Goal: Obtain resource: Download file/media

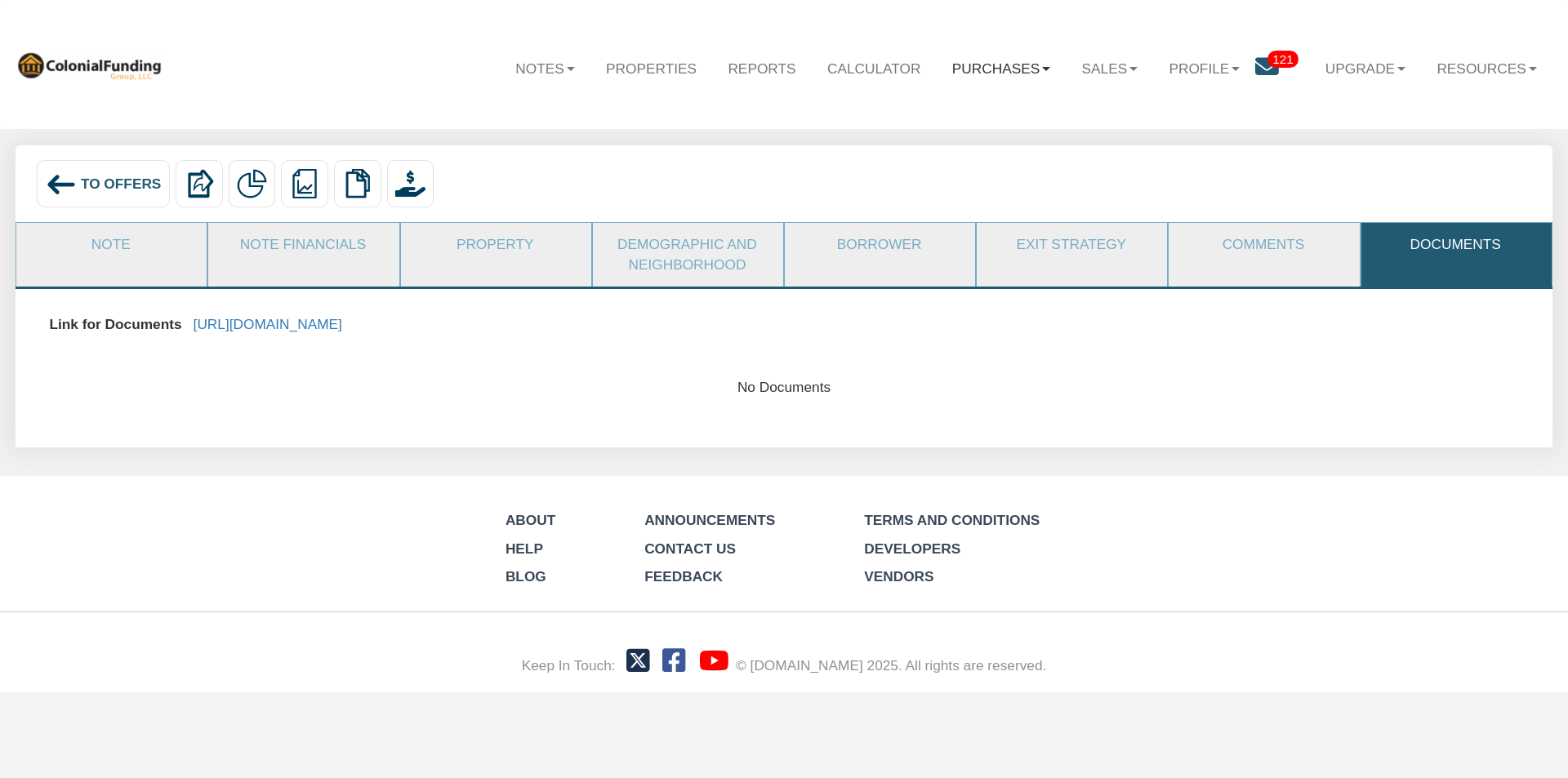
click at [978, 67] on link "Purchases" at bounding box center [1000, 68] width 129 height 47
click at [914, 111] on link "Offers" at bounding box center [975, 112] width 182 height 27
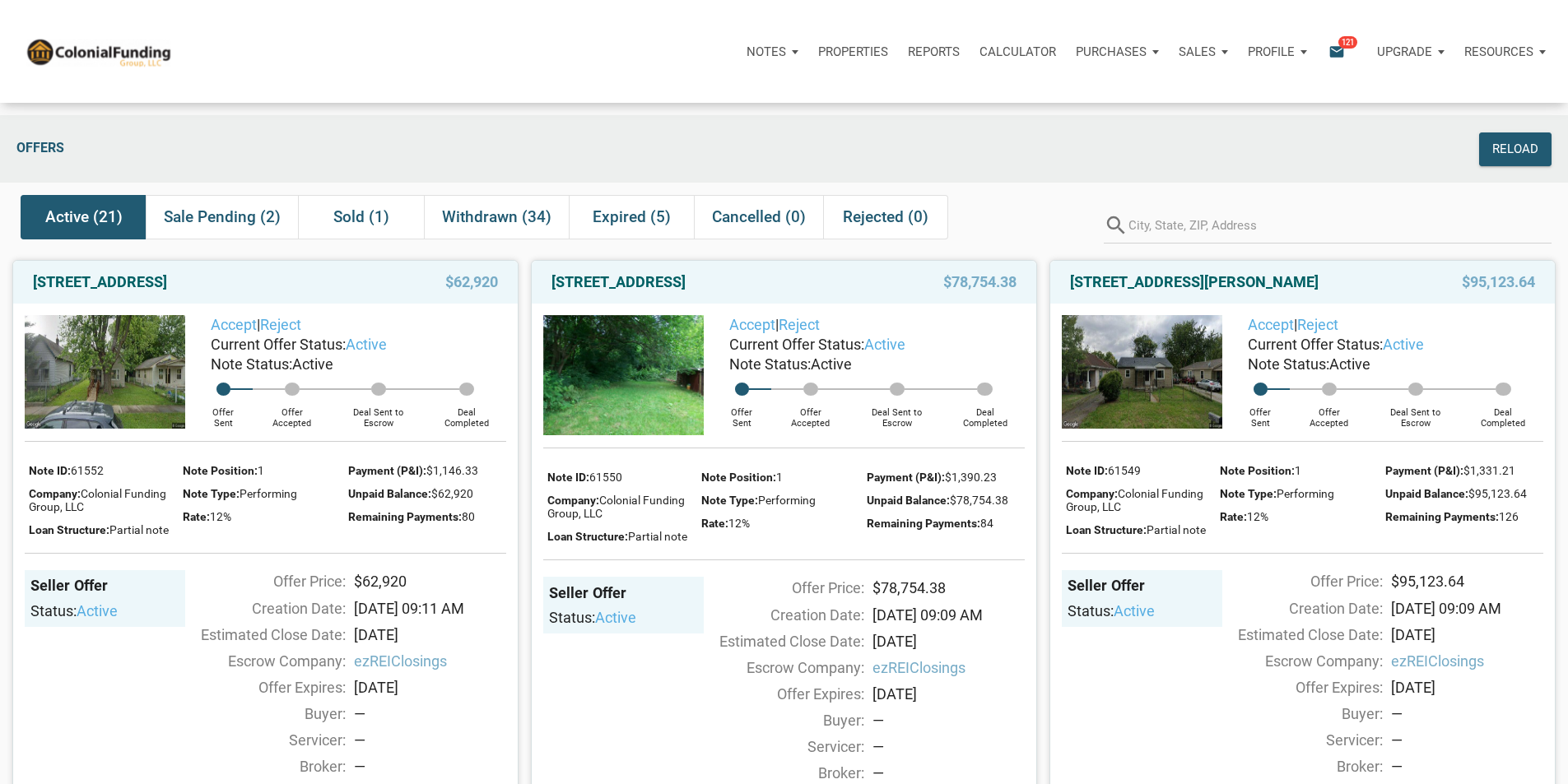
click at [786, 51] on p "Purchases" at bounding box center [767, 52] width 40 height 15
click at [1248, 52] on p "Profile" at bounding box center [1271, 52] width 47 height 15
click at [1338, 47] on span "121" at bounding box center [1347, 42] width 19 height 13
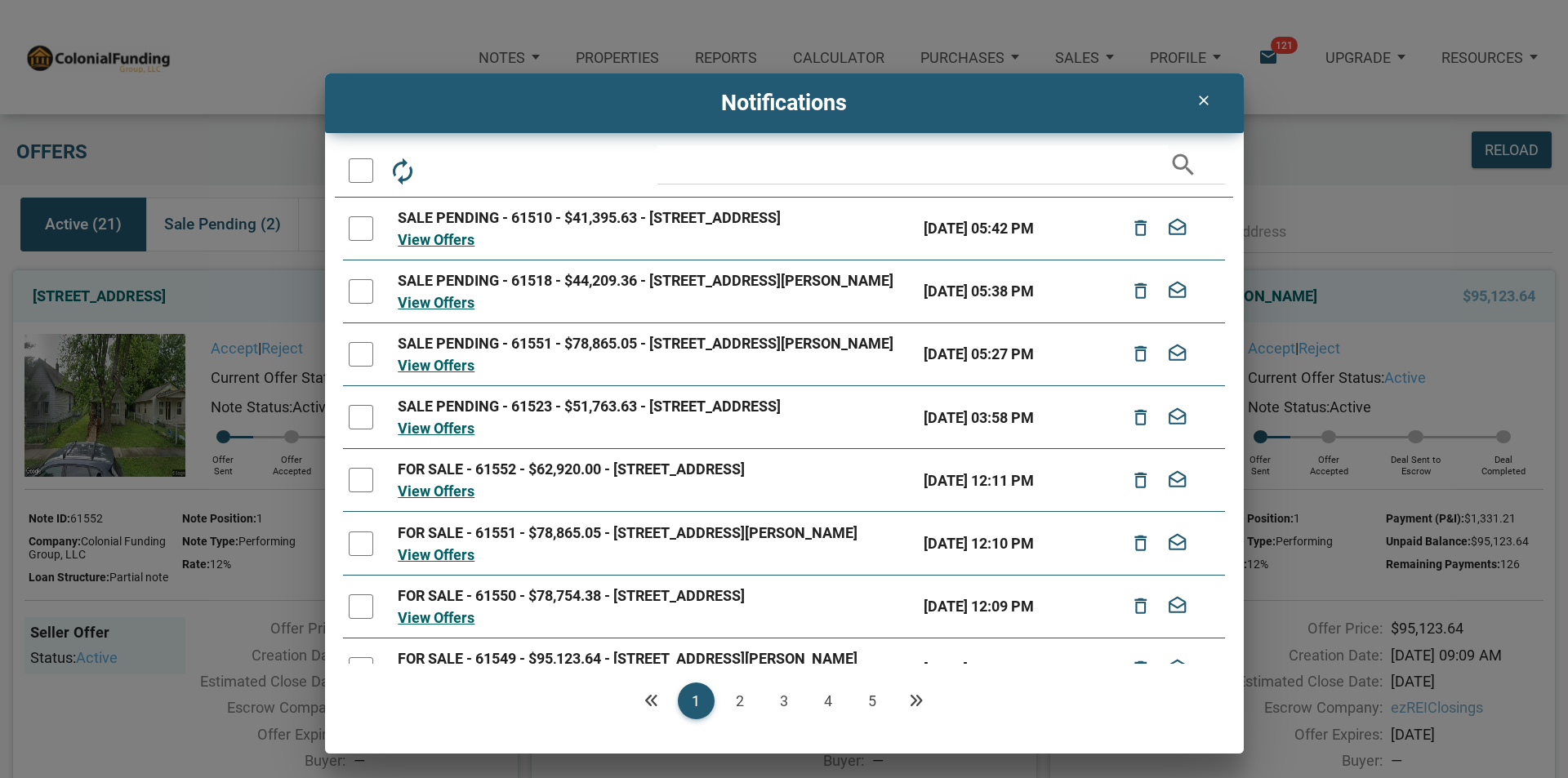
click at [868, 695] on link "5" at bounding box center [872, 700] width 37 height 37
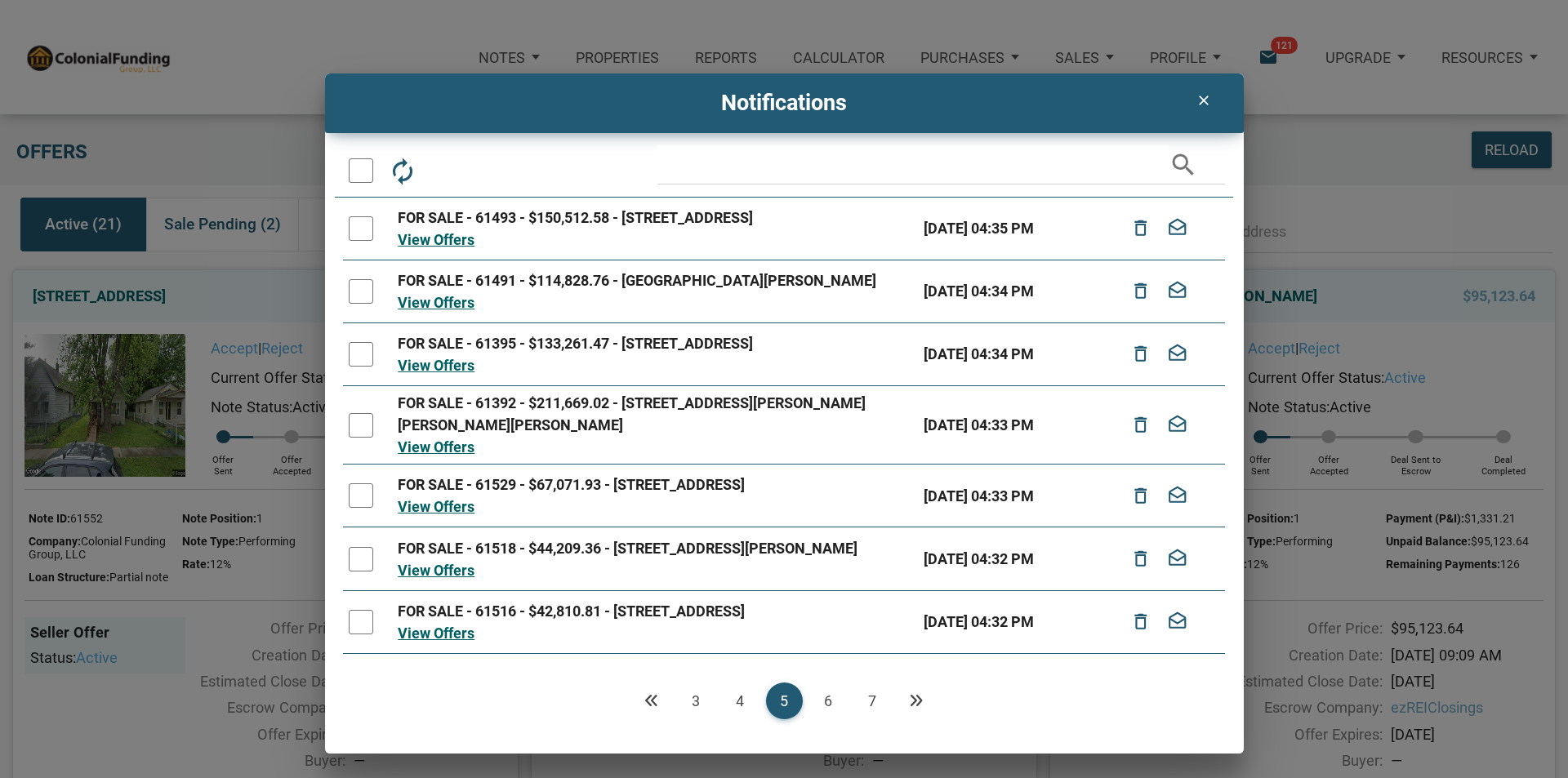
click at [872, 696] on link "7" at bounding box center [872, 700] width 37 height 37
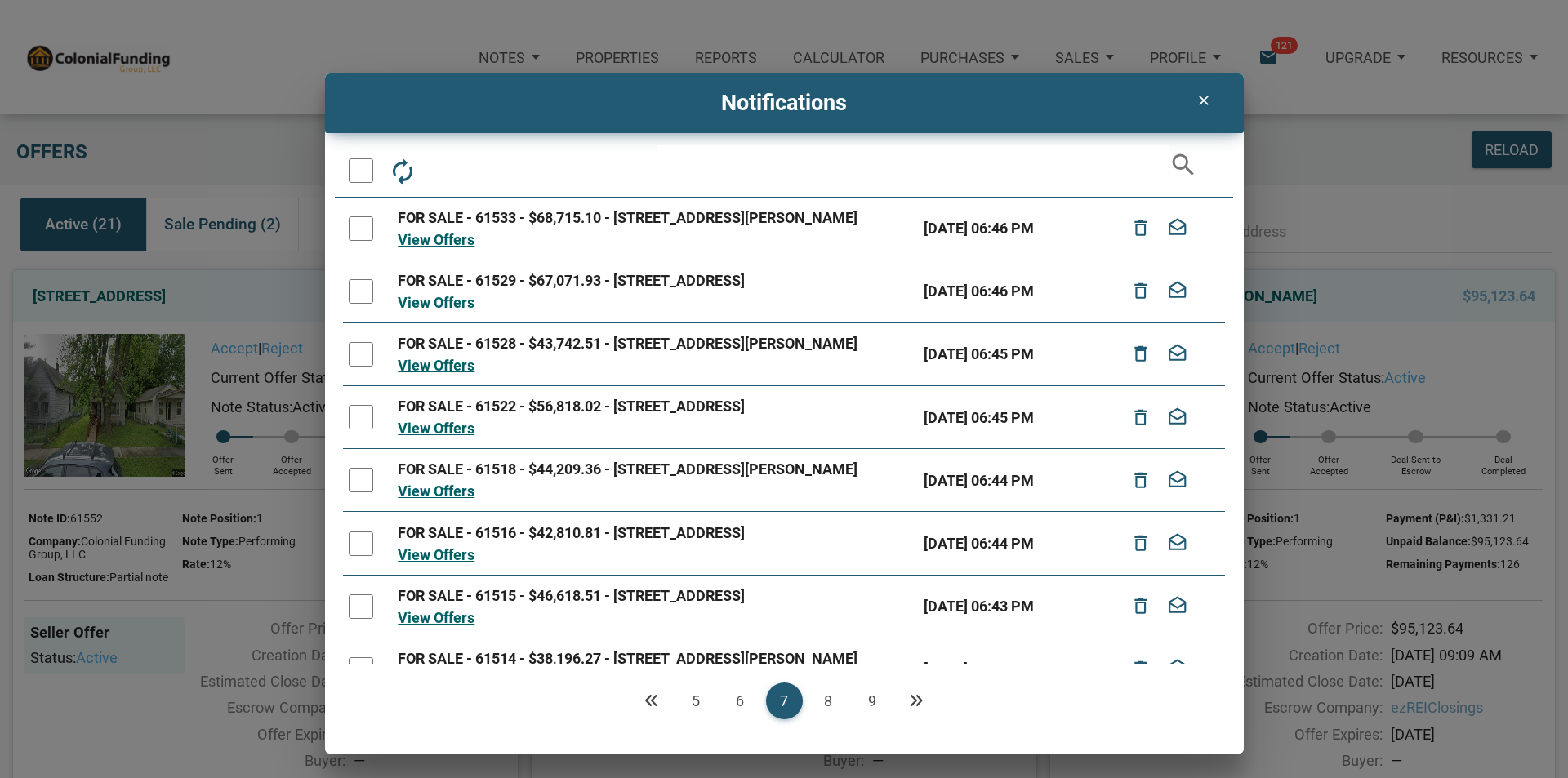
click at [871, 698] on link "9" at bounding box center [872, 700] width 37 height 37
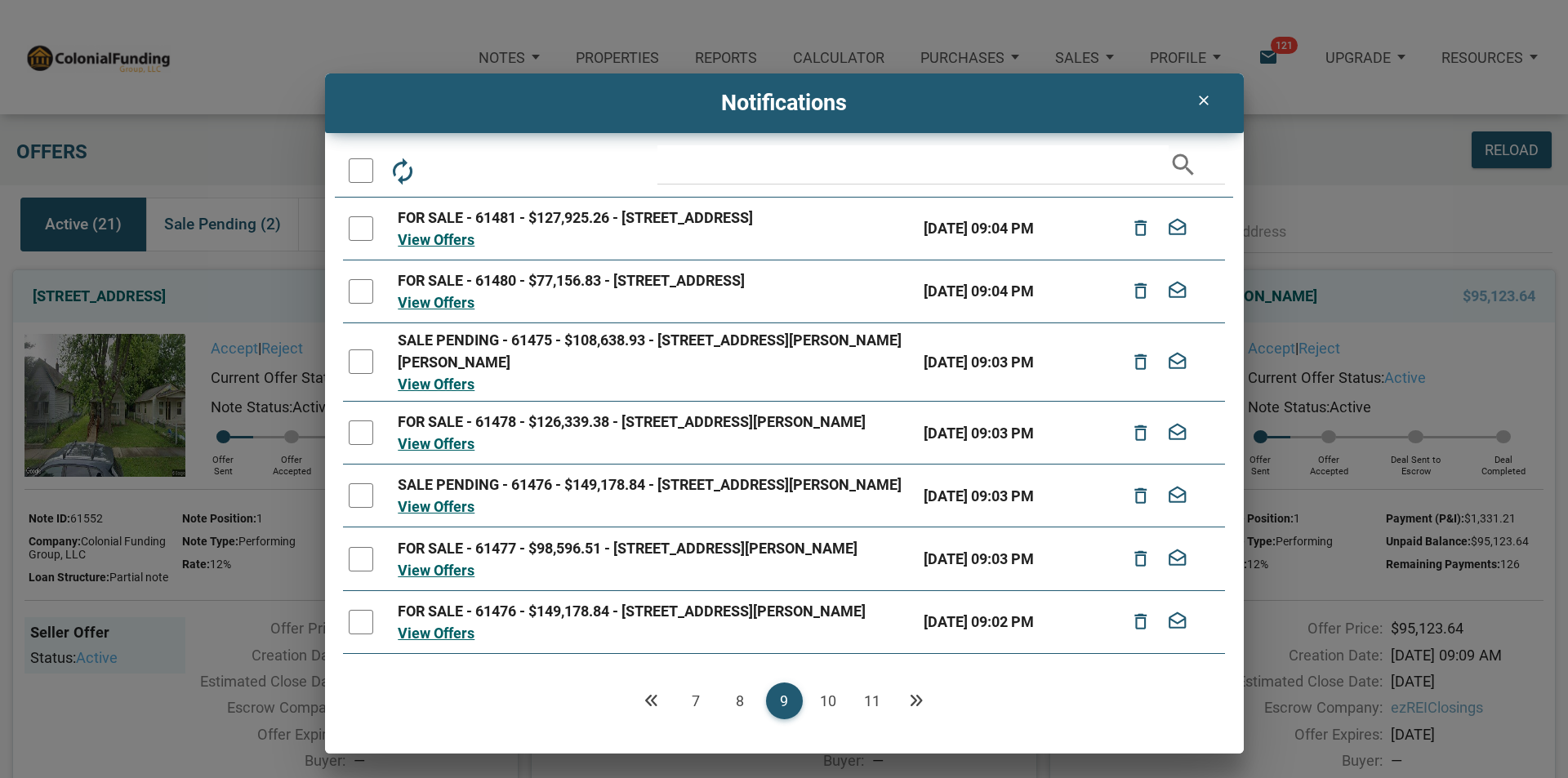
click at [870, 700] on link "11" at bounding box center [872, 700] width 37 height 37
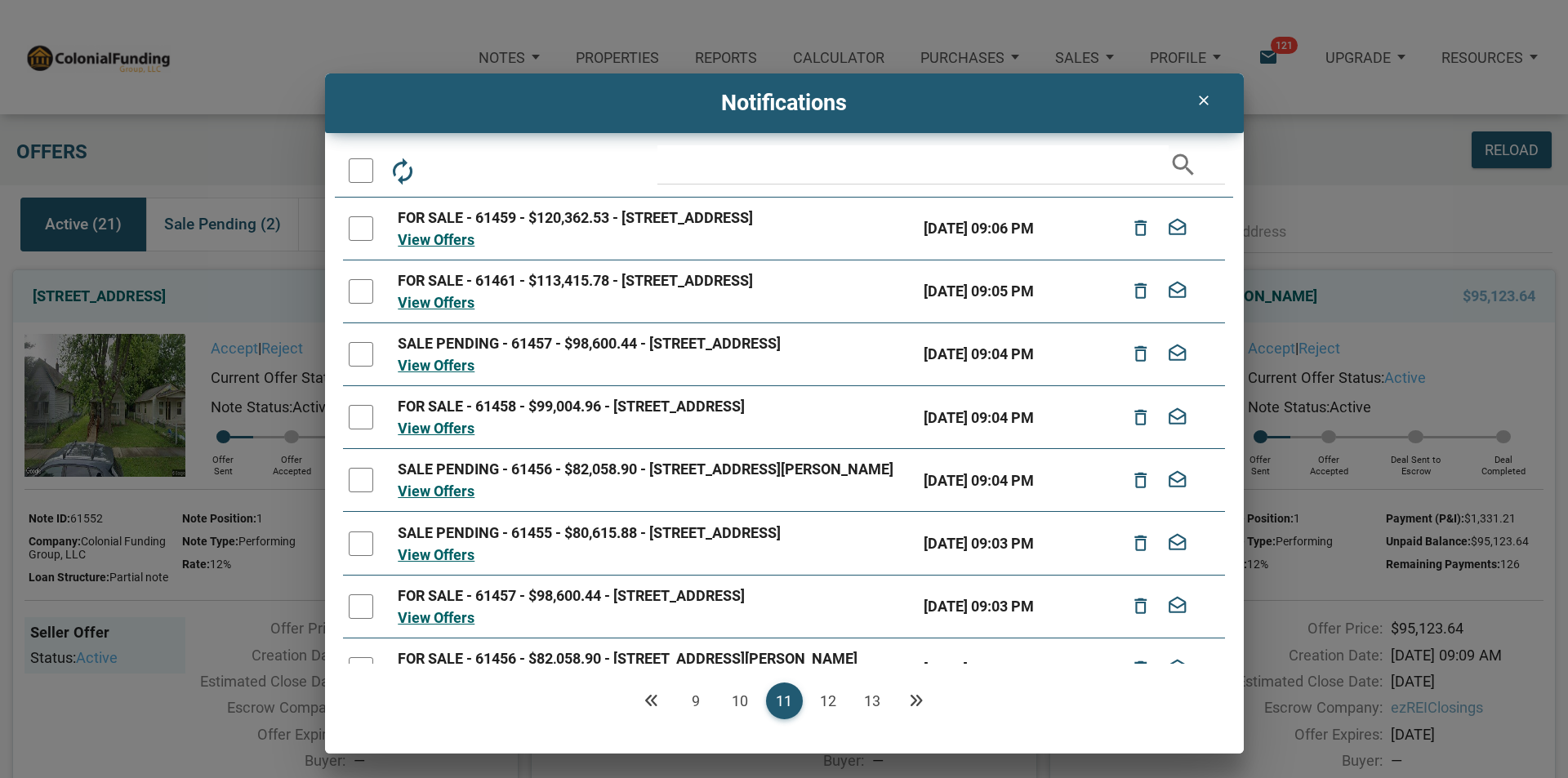
click at [823, 695] on link "12" at bounding box center [827, 700] width 37 height 37
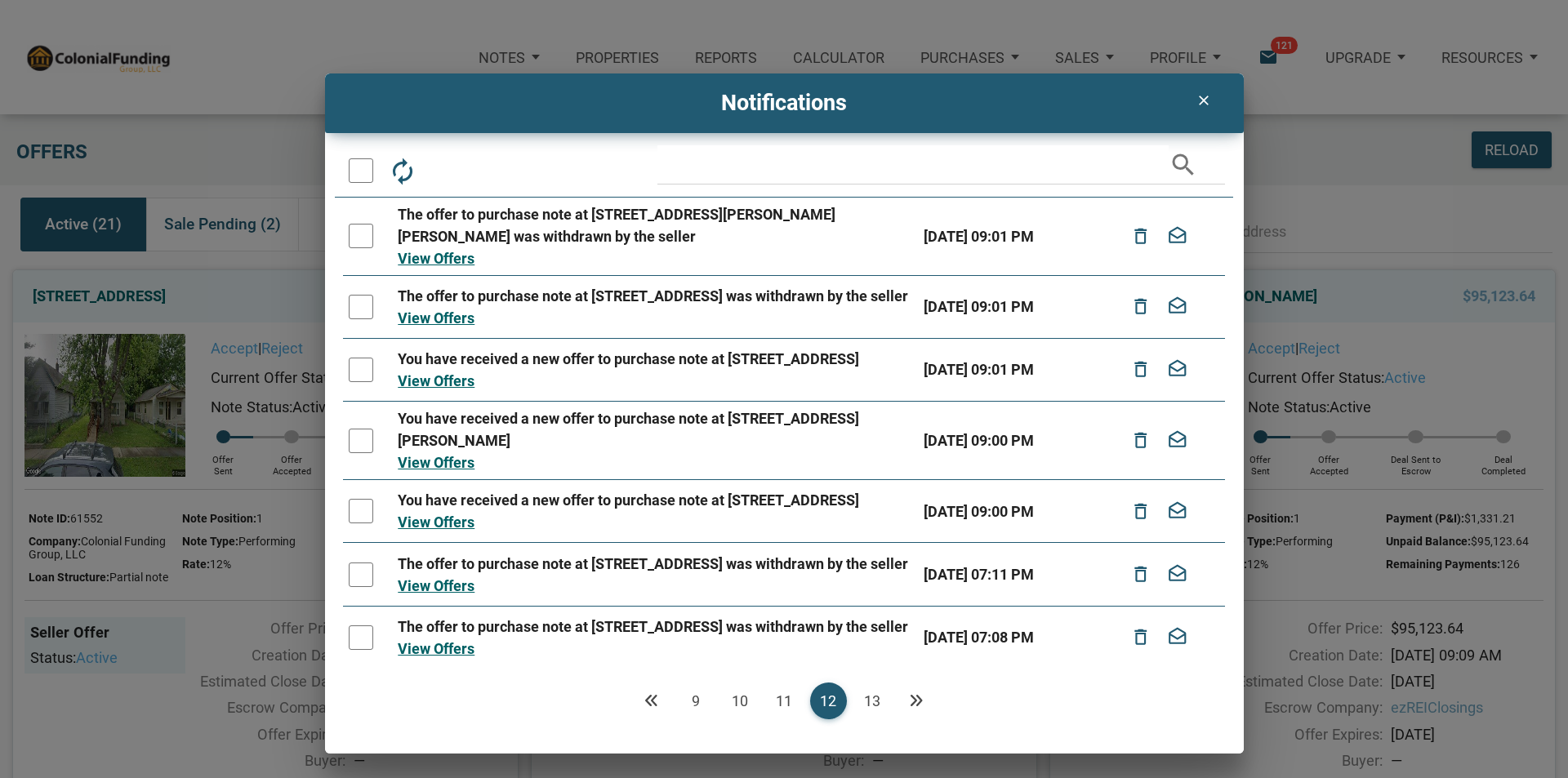
click at [870, 697] on link "13" at bounding box center [872, 700] width 37 height 37
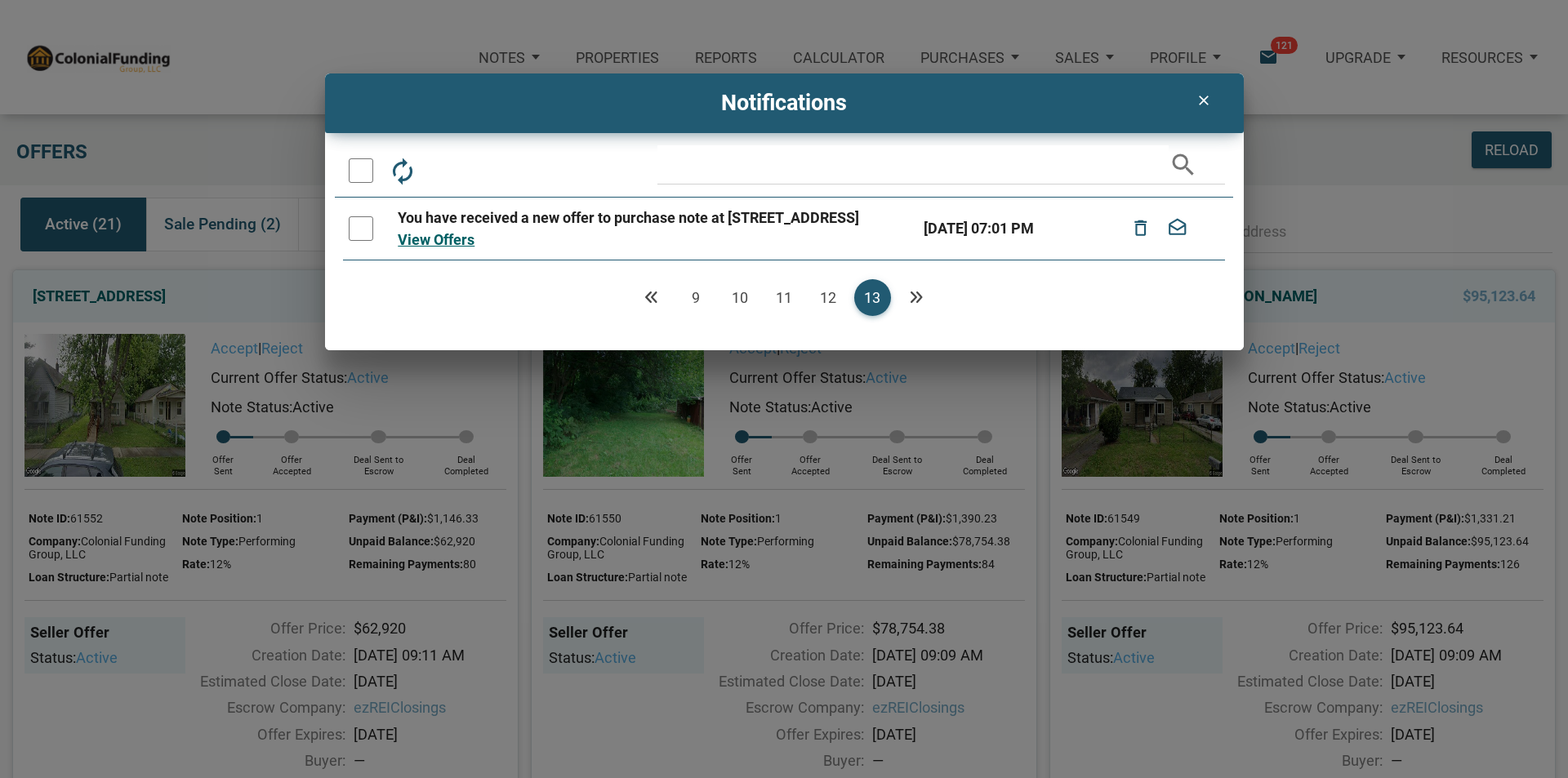
click at [1203, 96] on icon "clear" at bounding box center [1204, 100] width 20 height 17
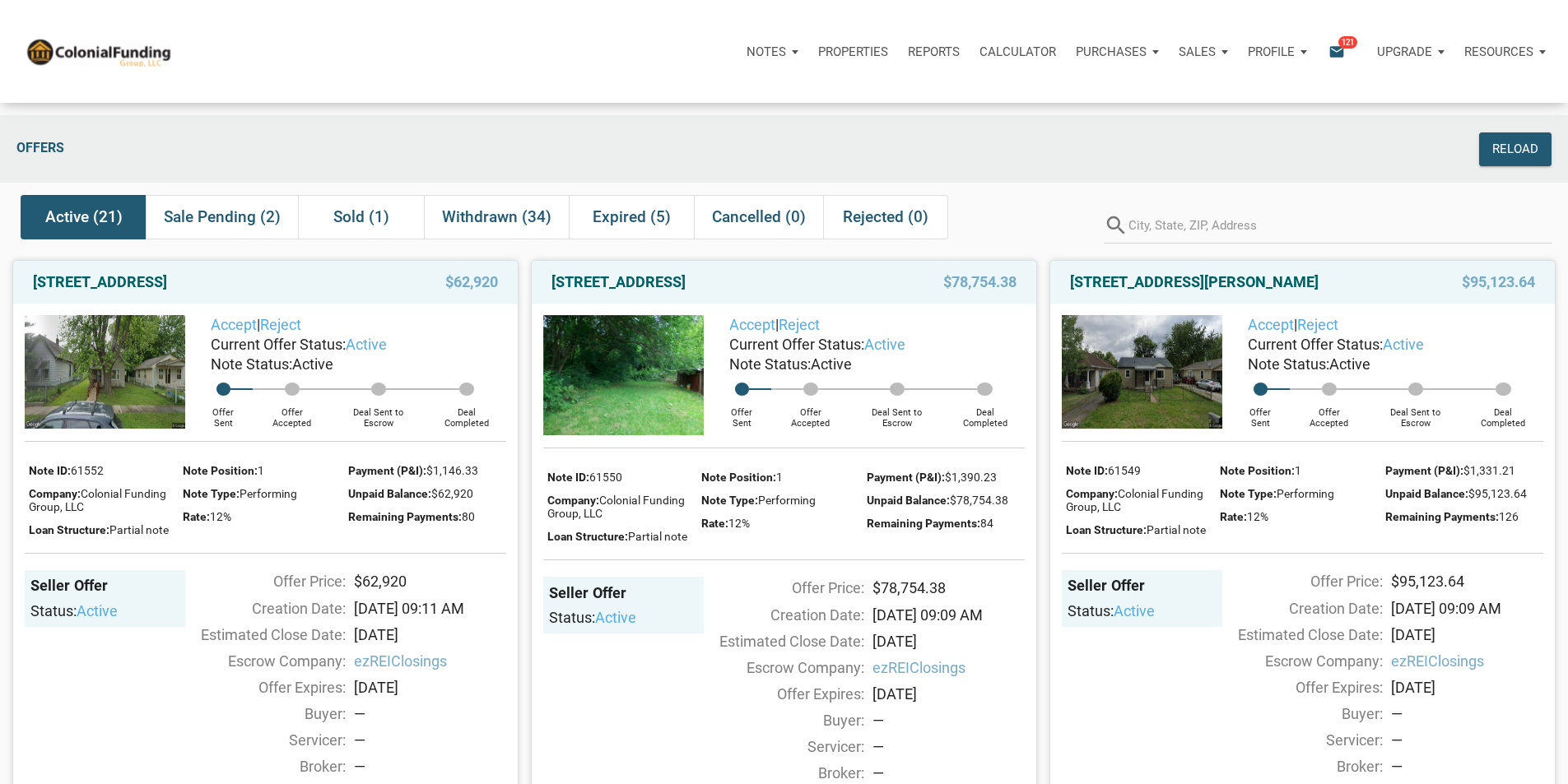
click at [1338, 45] on span "121" at bounding box center [1347, 42] width 19 height 13
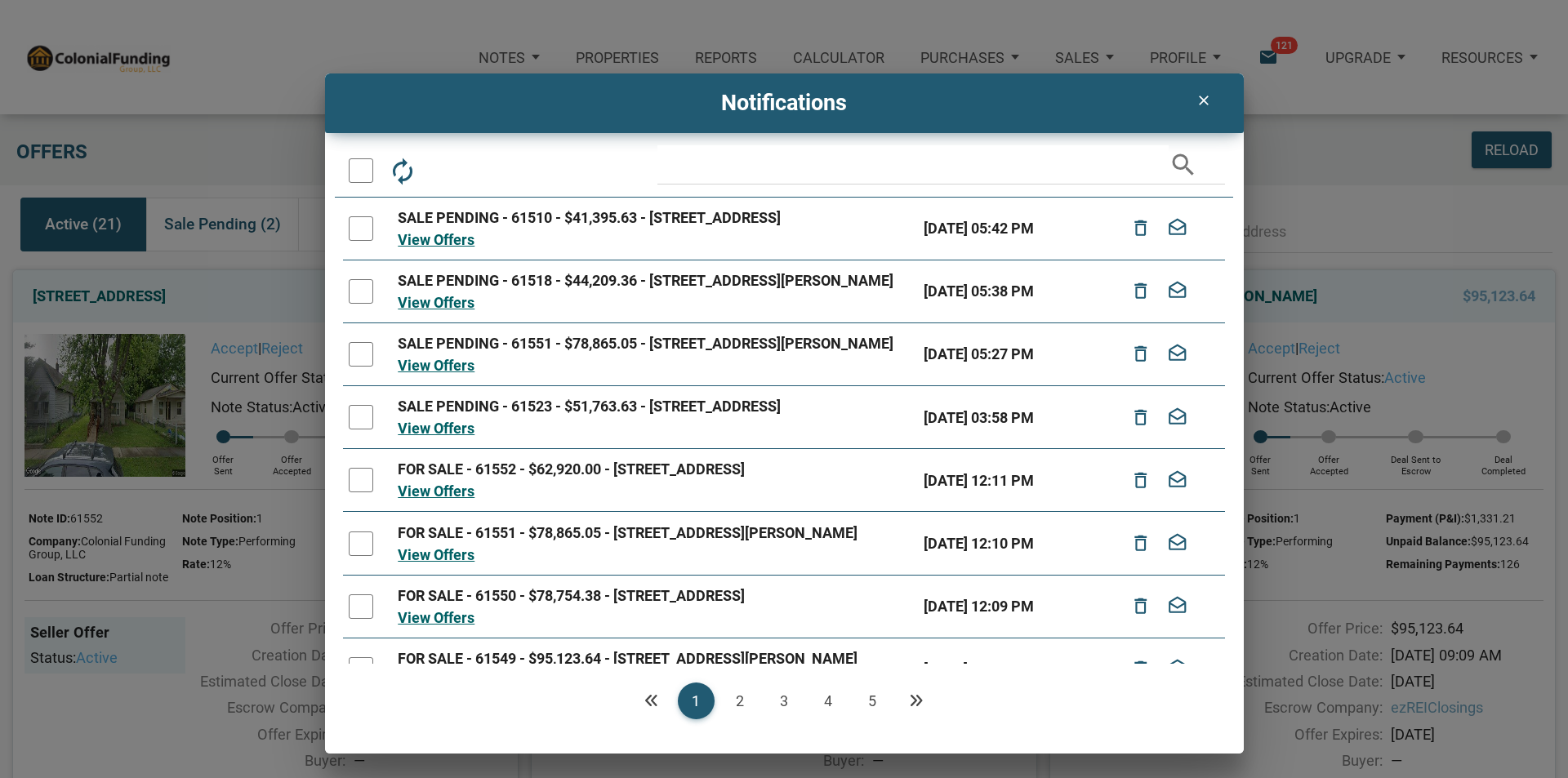
click at [512, 55] on div "clear Notifications autorenew delete_outline drafts email search SALE PENDING -…" at bounding box center [784, 389] width 1568 height 778
click at [1203, 99] on icon "clear" at bounding box center [1204, 100] width 20 height 17
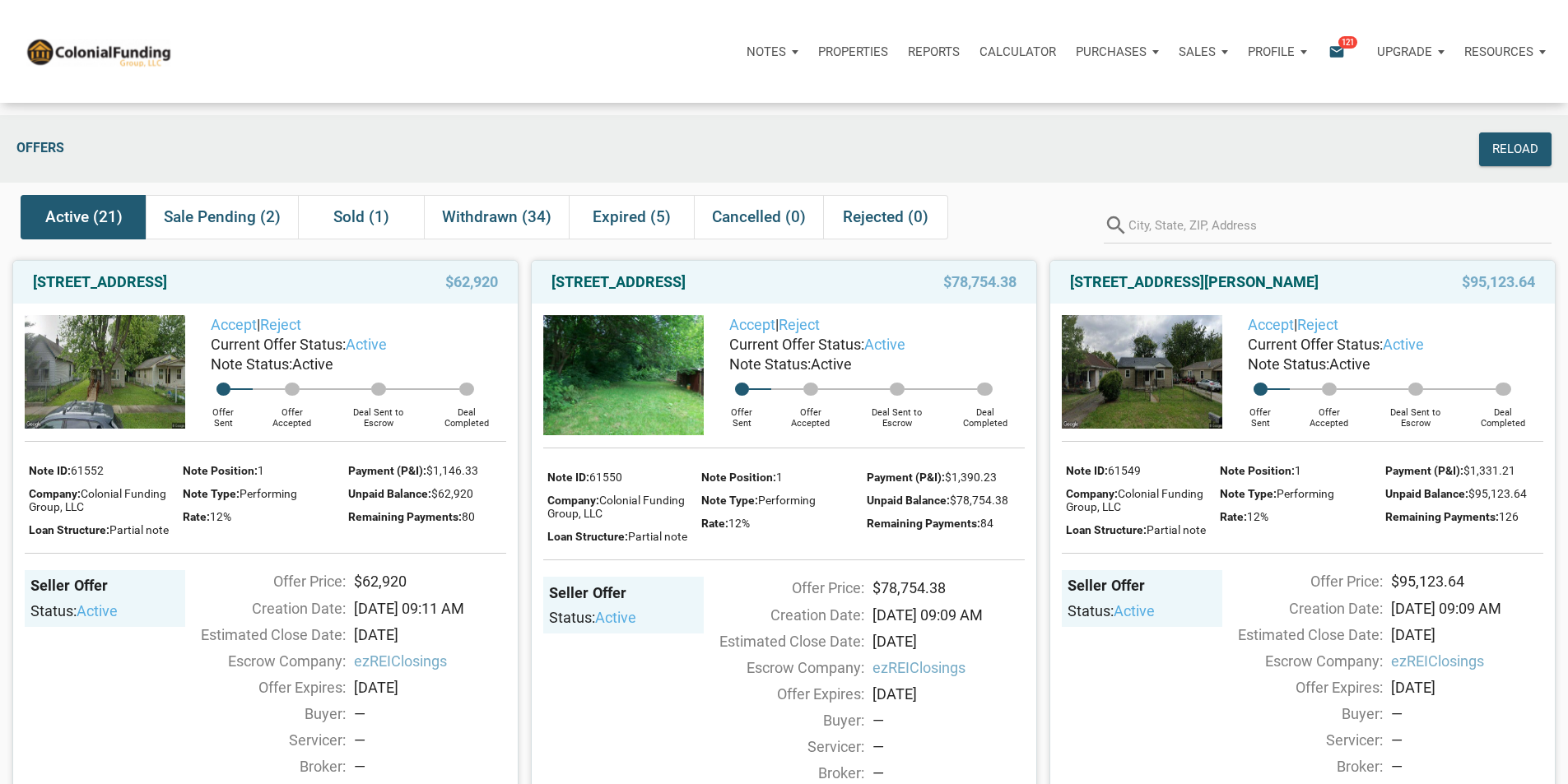
click at [747, 48] on div "Notes" at bounding box center [767, 51] width 40 height 19
click at [648, 106] on link "Dashboard" at bounding box center [726, 96] width 156 height 34
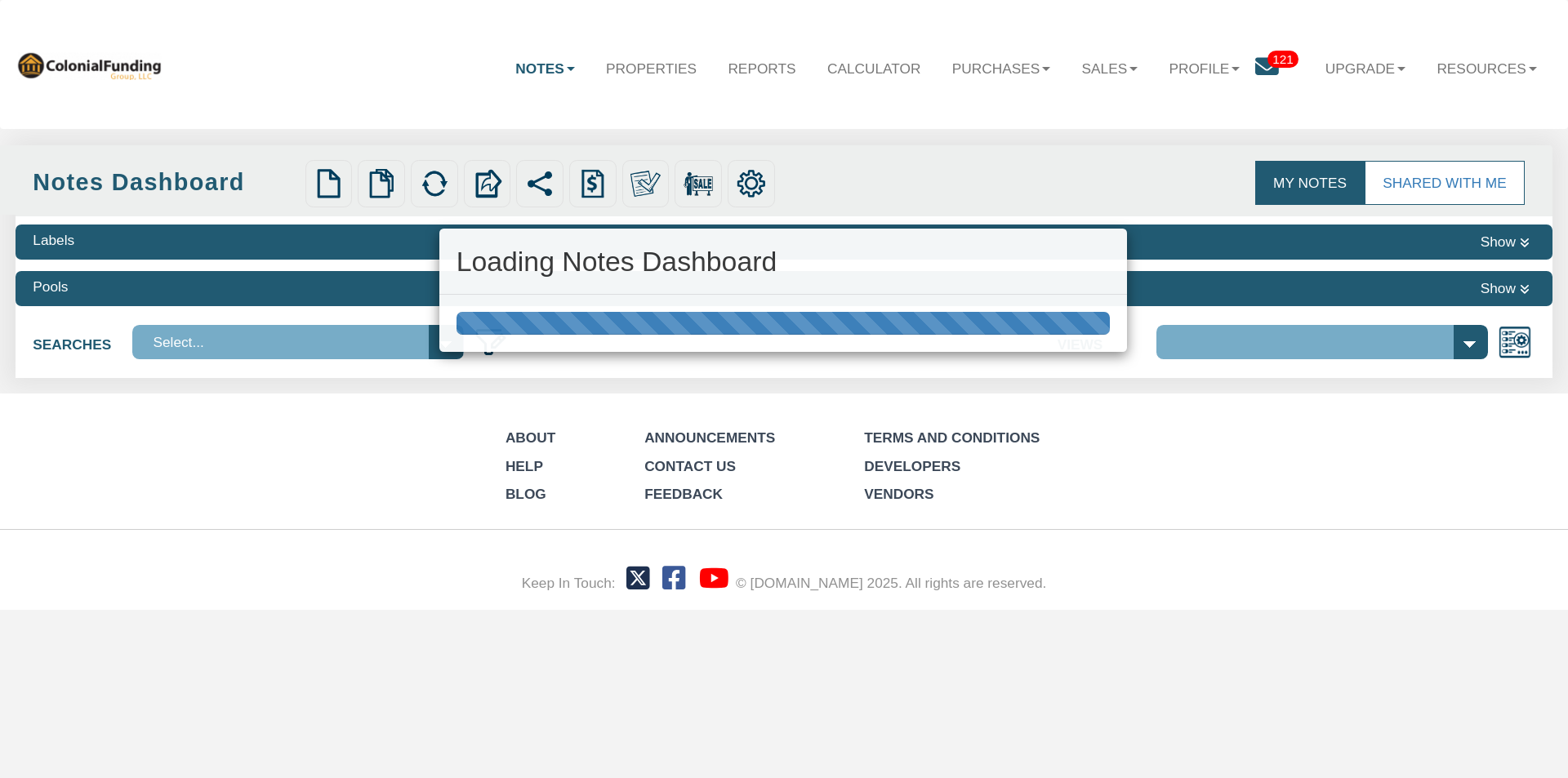
select select "316"
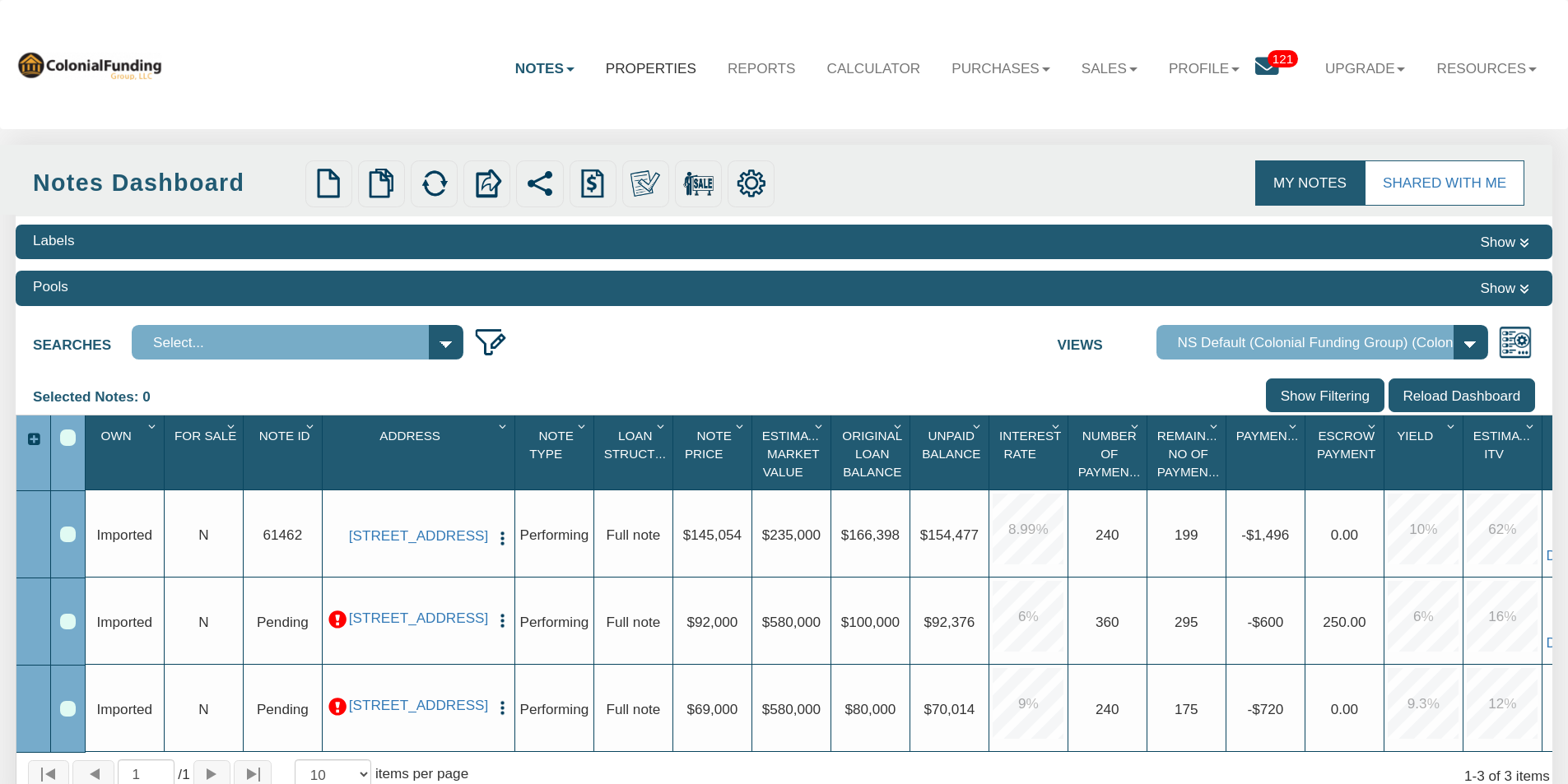
click at [615, 64] on link "Properties" at bounding box center [651, 69] width 121 height 48
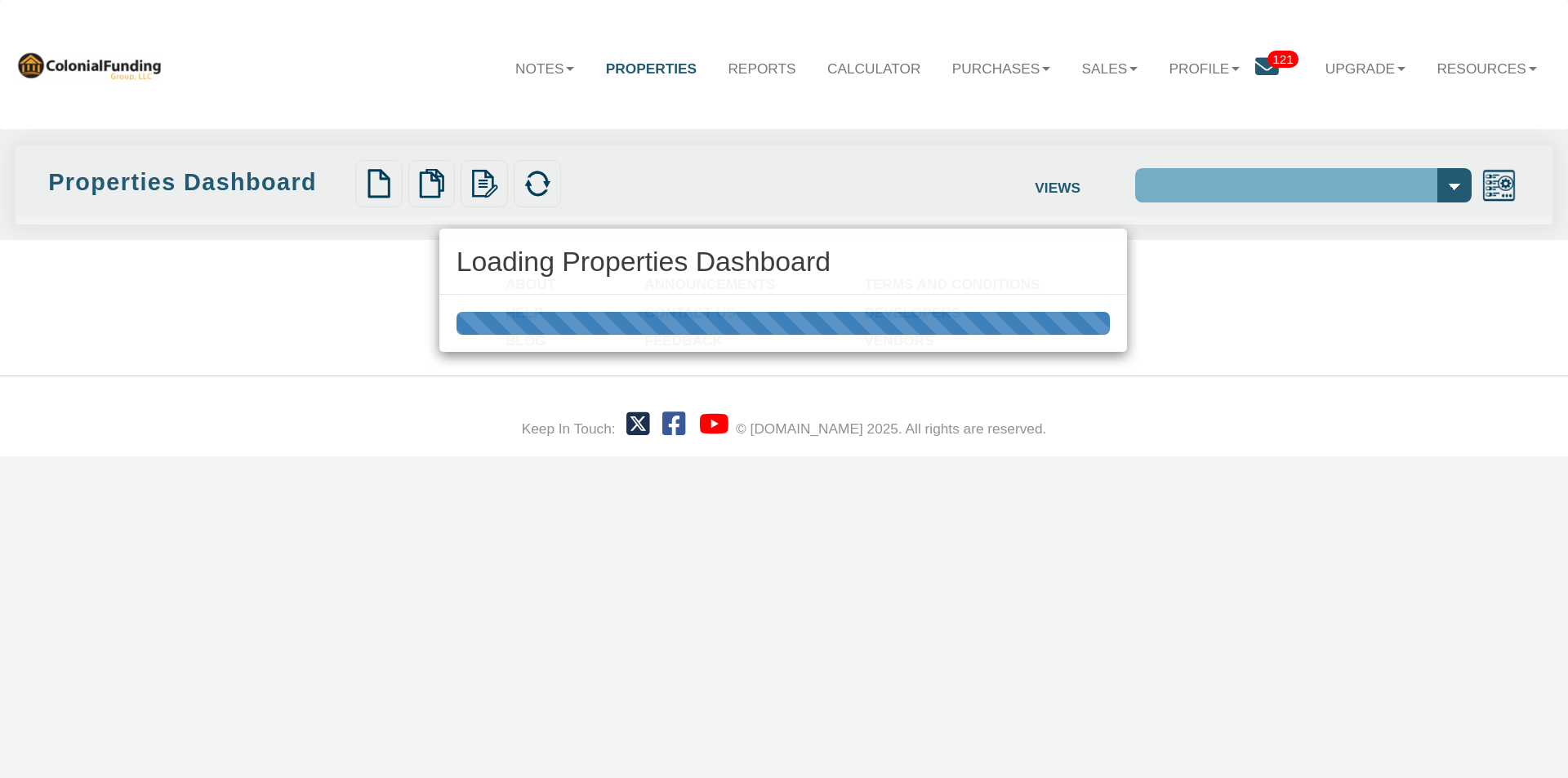
select select "138"
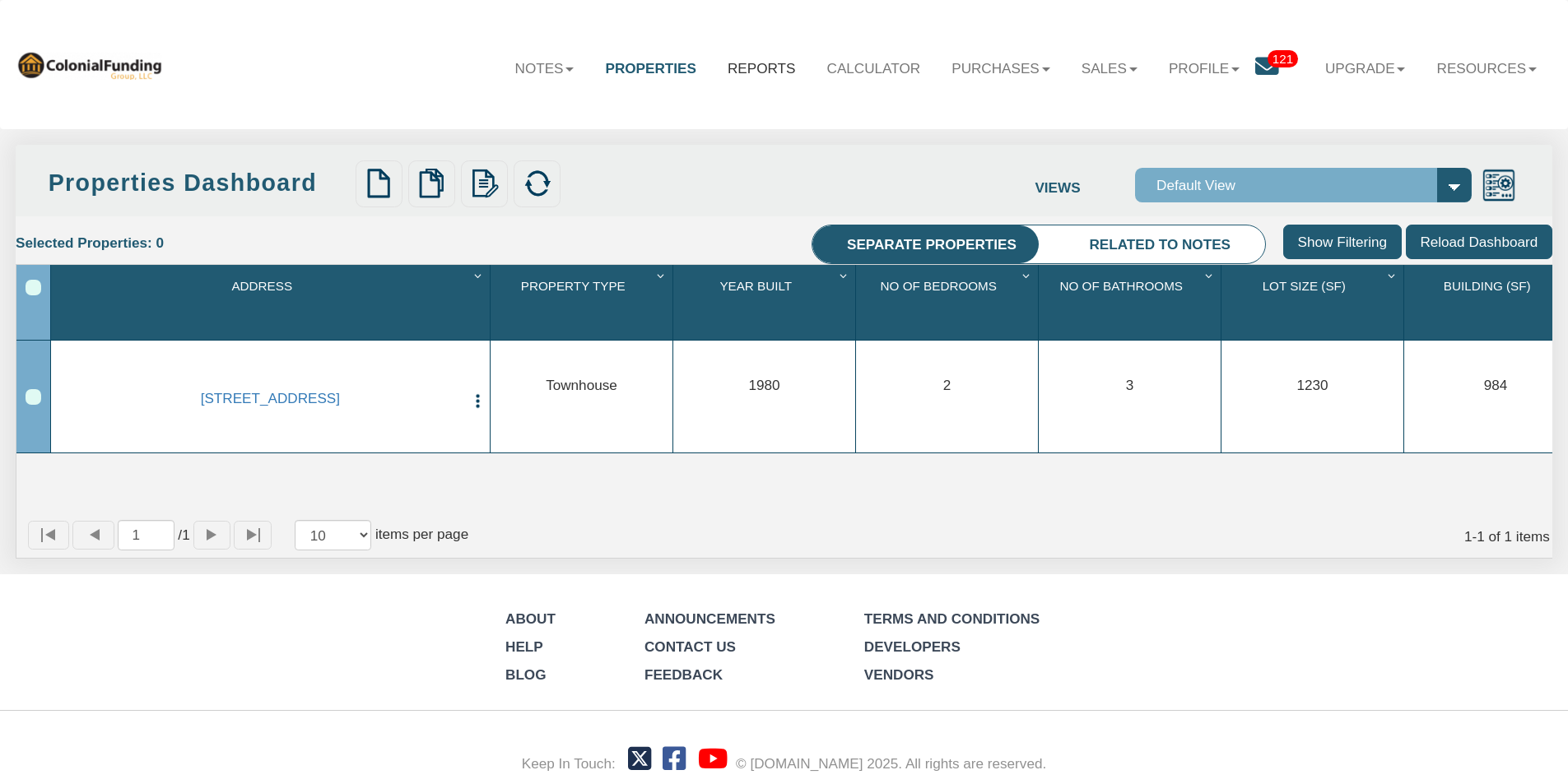
click at [735, 67] on link "Reports" at bounding box center [762, 69] width 100 height 48
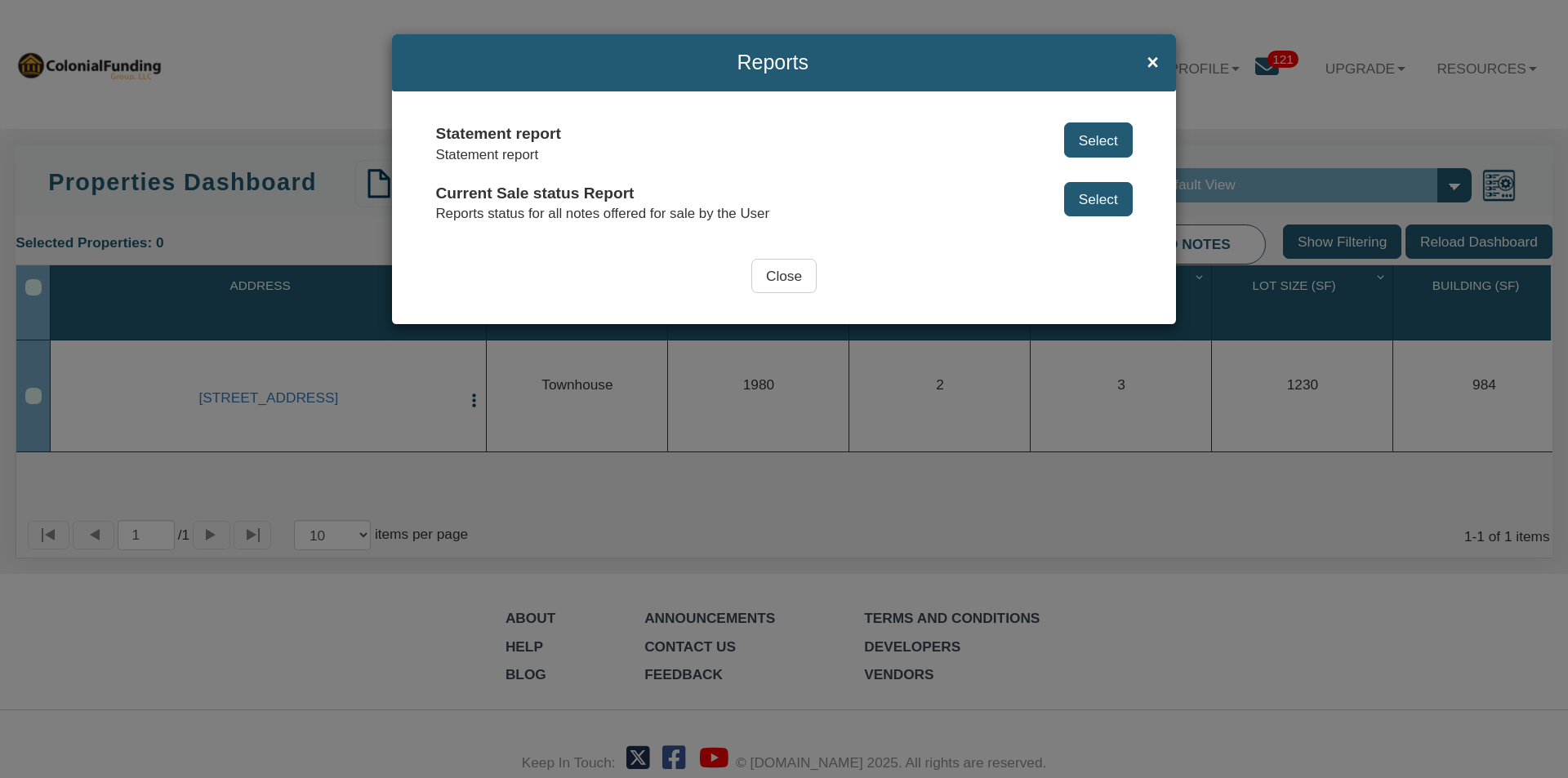
click at [1092, 197] on button "Select" at bounding box center [1097, 198] width 68 height 35
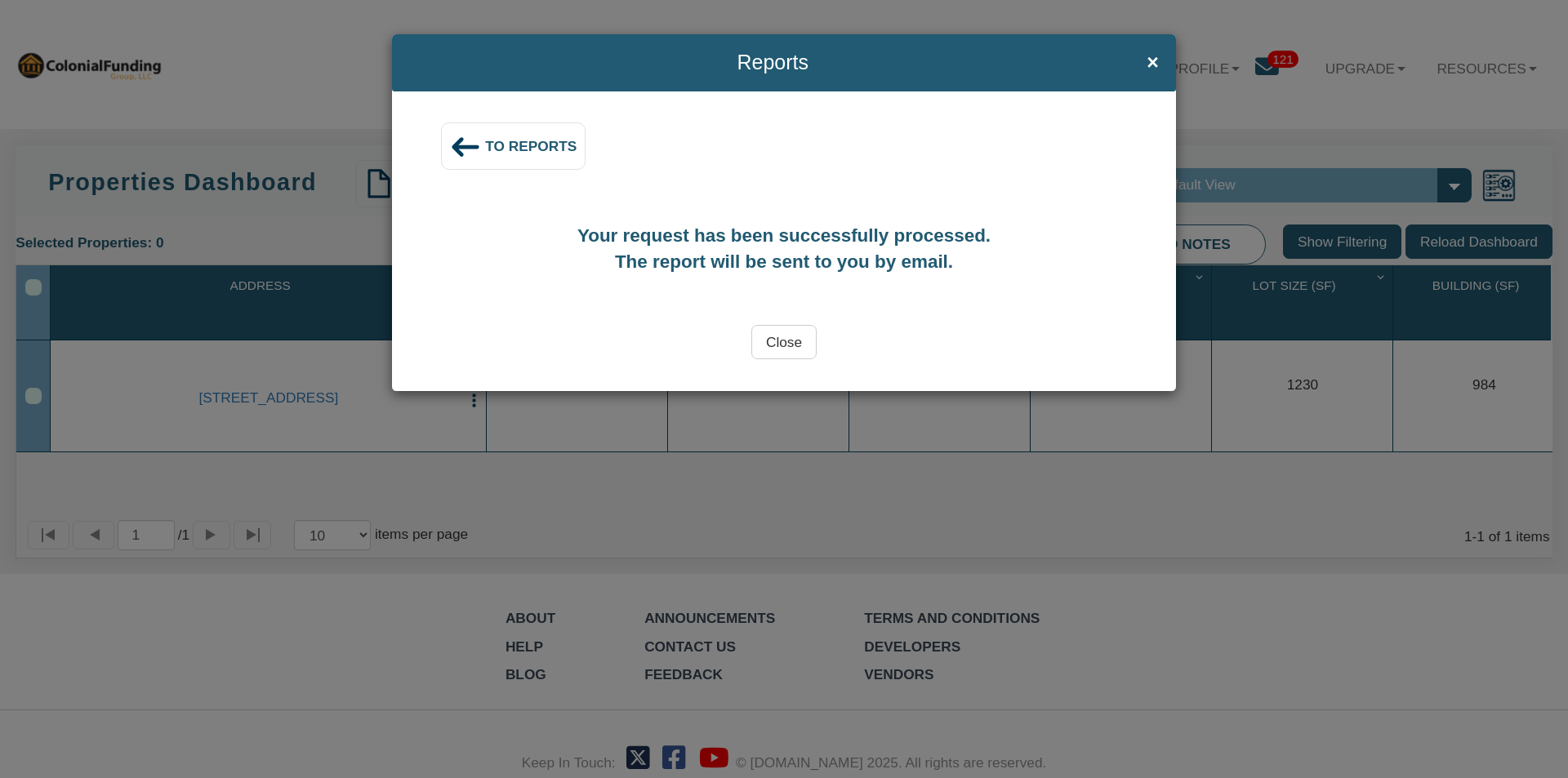
click at [779, 342] on input "Close" at bounding box center [784, 342] width 65 height 35
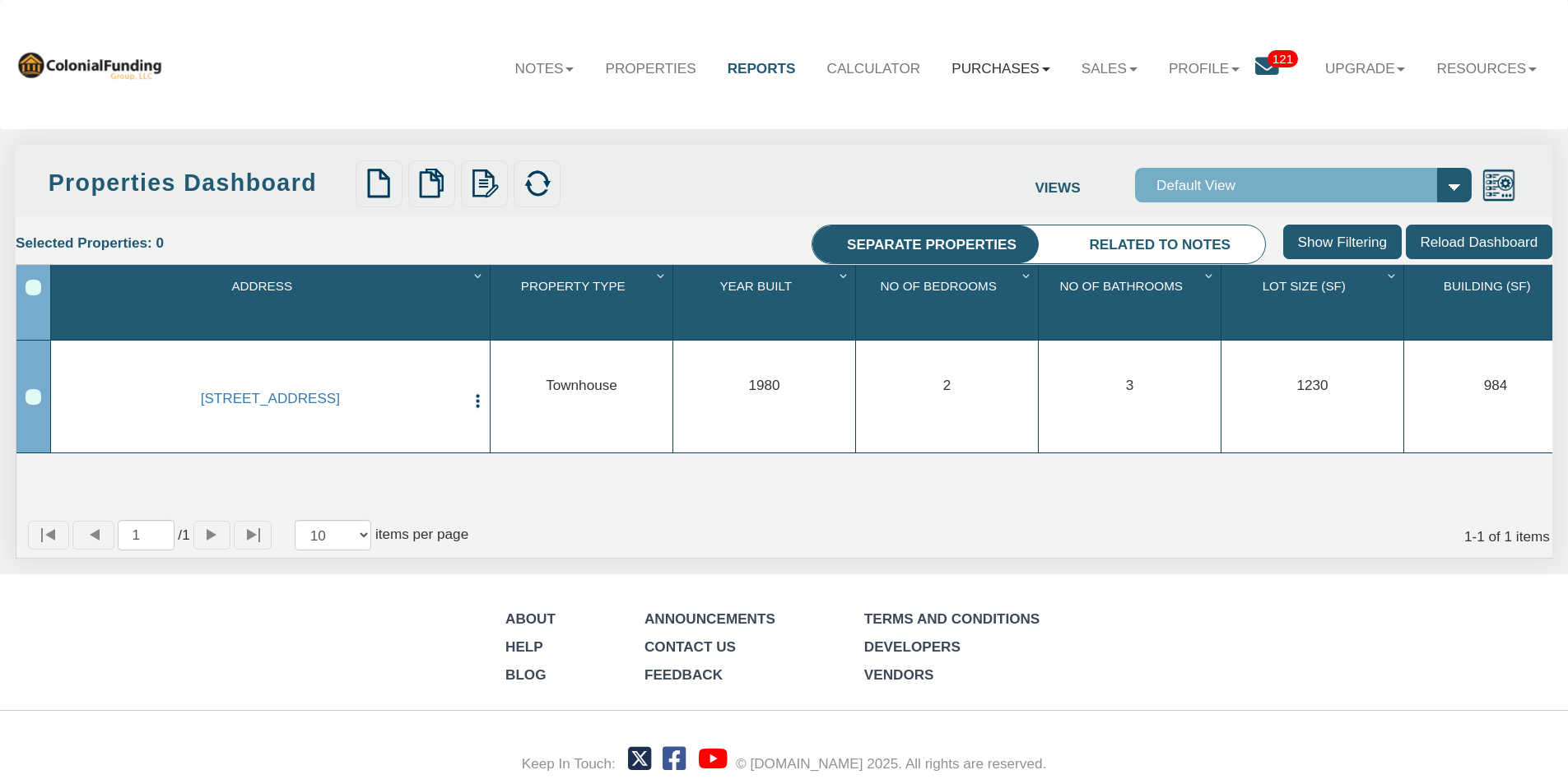
click at [976, 62] on link "Purchases" at bounding box center [1001, 69] width 130 height 48
click at [924, 138] on link "Orders" at bounding box center [974, 139] width 182 height 27
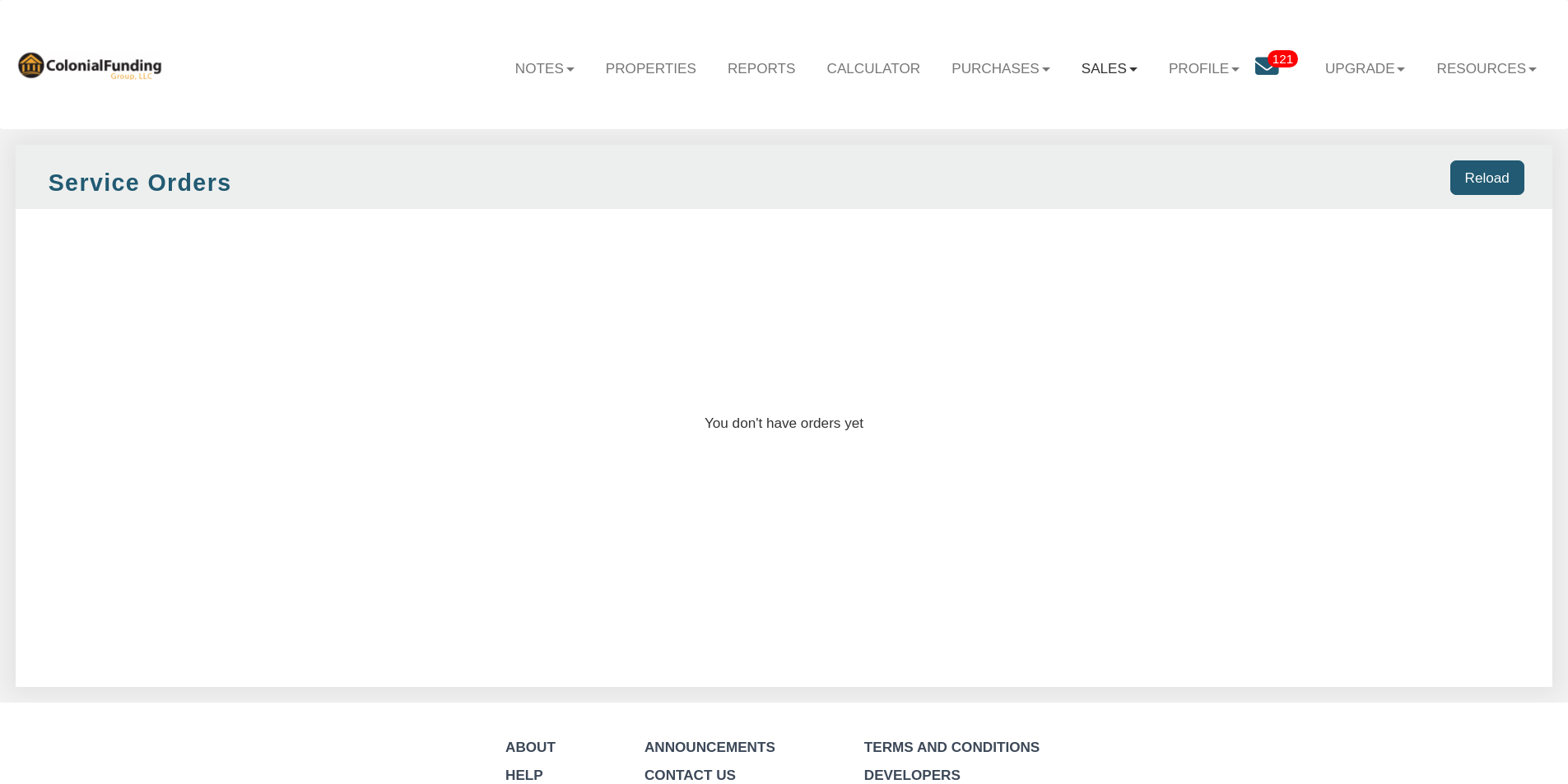
click at [1080, 61] on link "Sales" at bounding box center [1110, 69] width 88 height 48
click at [1006, 140] on link "Orders" at bounding box center [1061, 139] width 182 height 27
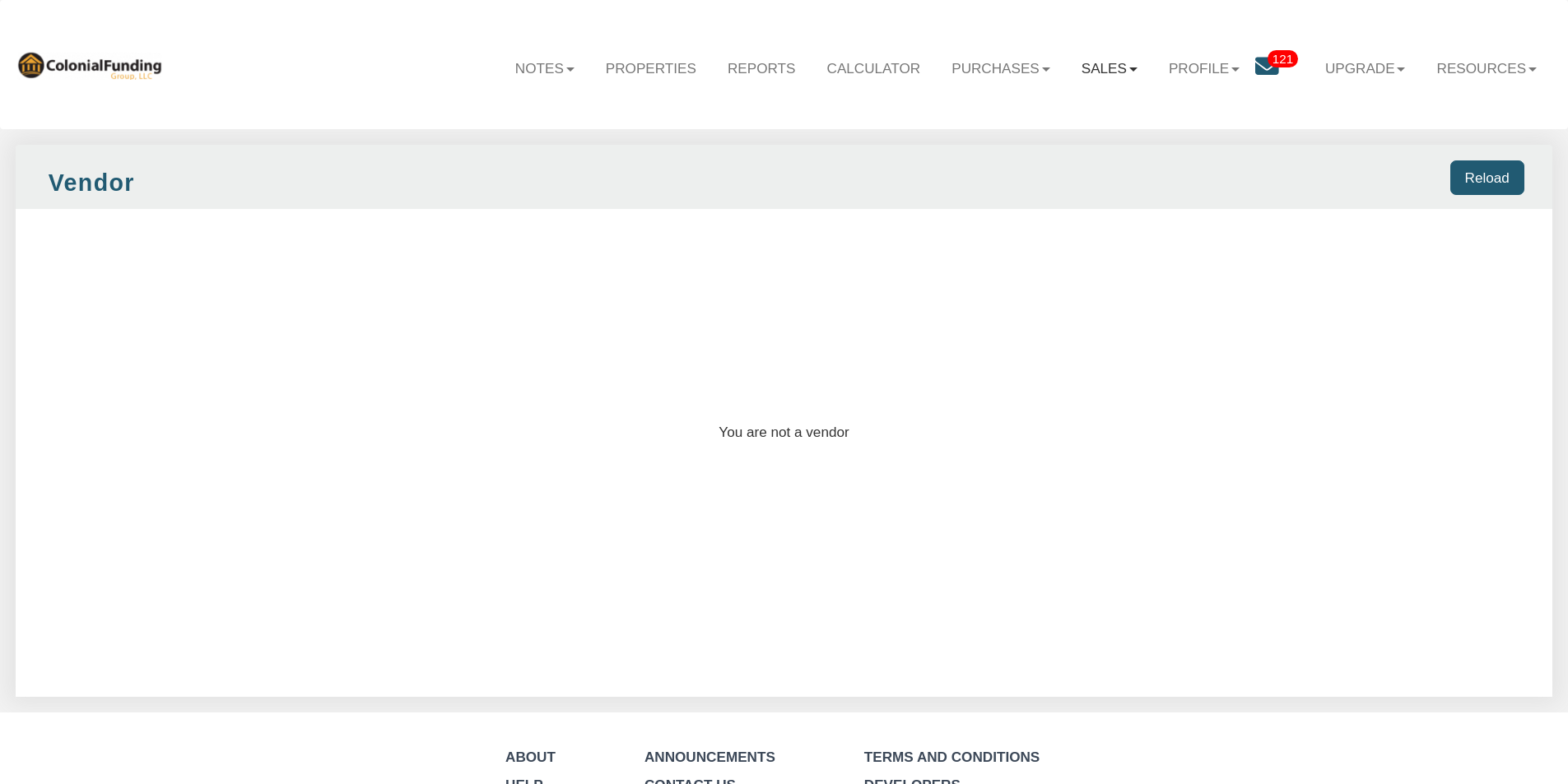
click at [1086, 64] on link "Sales" at bounding box center [1110, 69] width 88 height 48
click at [1005, 108] on link "Offers" at bounding box center [1061, 111] width 182 height 27
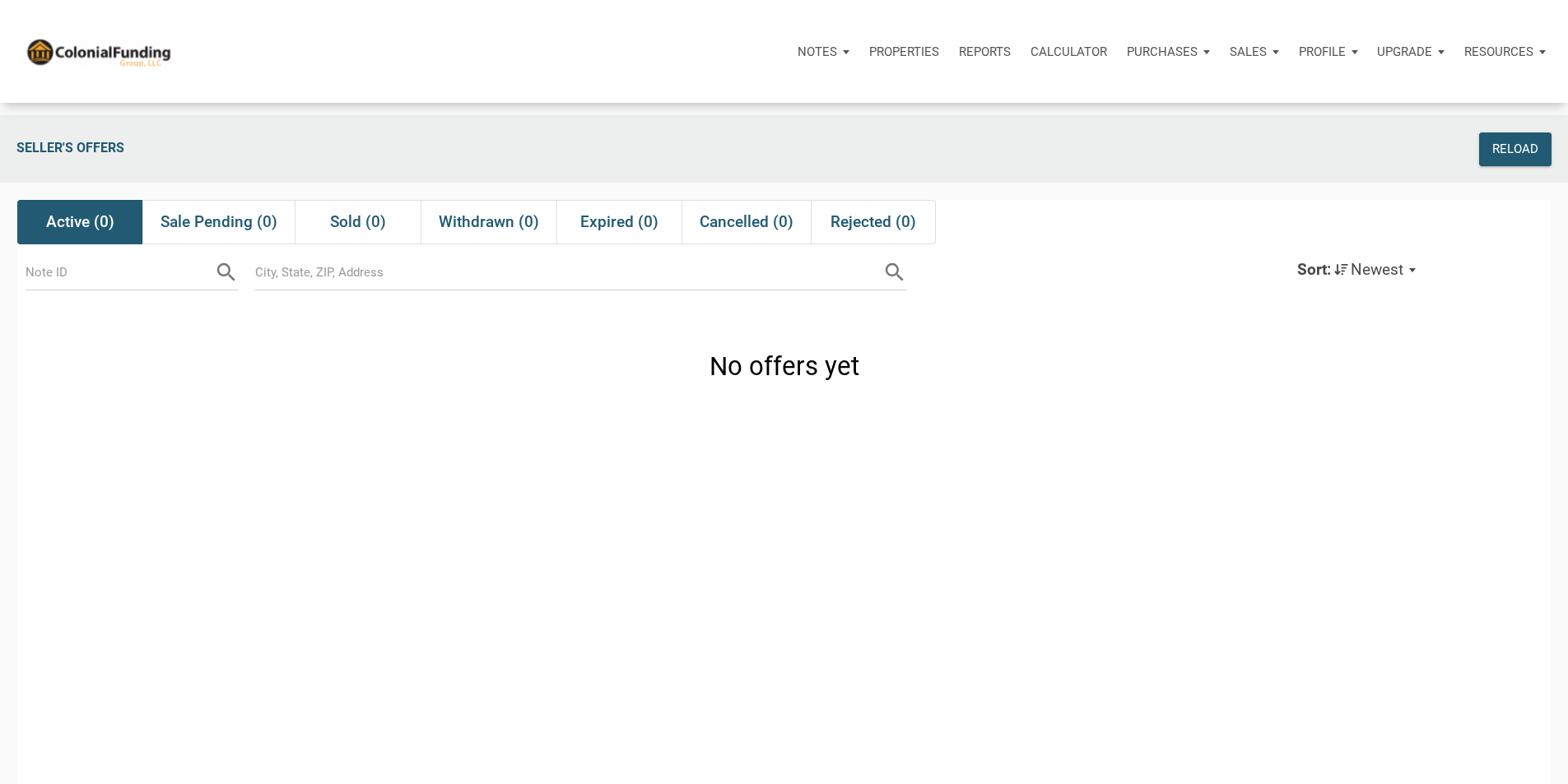
click at [1299, 55] on p "Profile" at bounding box center [1322, 52] width 47 height 15
click at [1498, 55] on p "Resources" at bounding box center [1498, 52] width 69 height 15
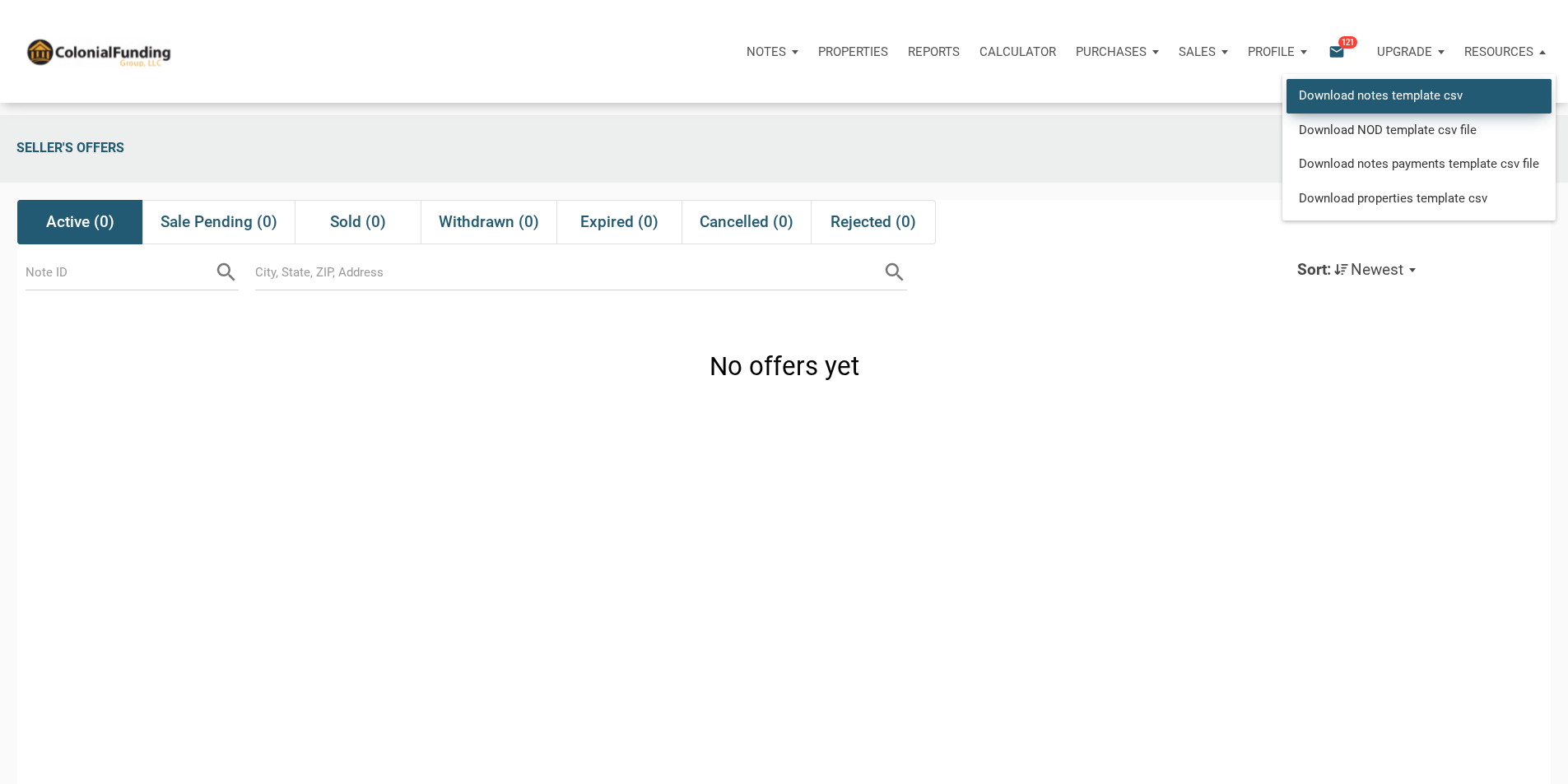
click at [1343, 106] on link "Download notes template csv" at bounding box center [1419, 96] width 265 height 34
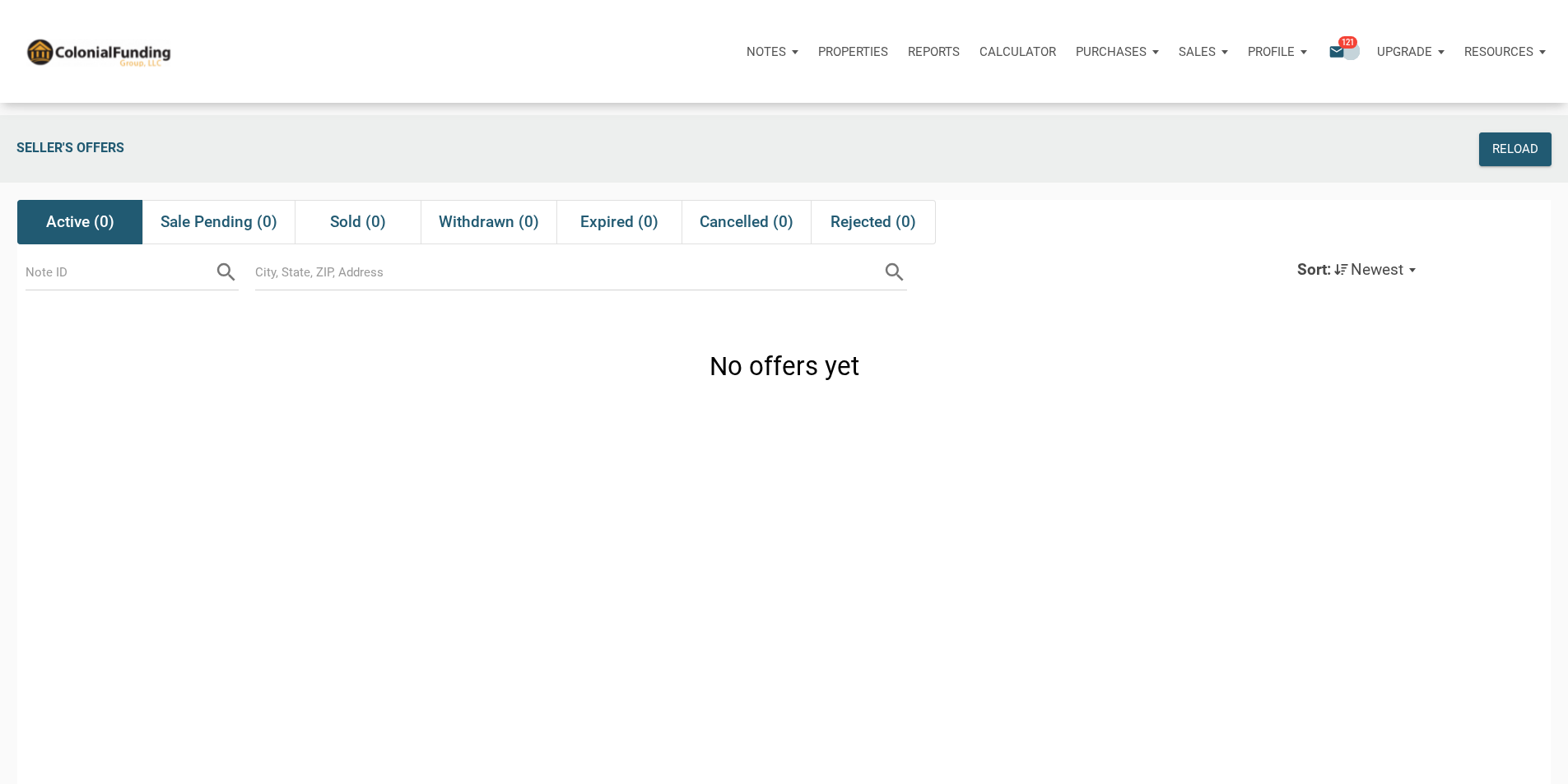
click at [1338, 45] on span "121" at bounding box center [1347, 42] width 19 height 13
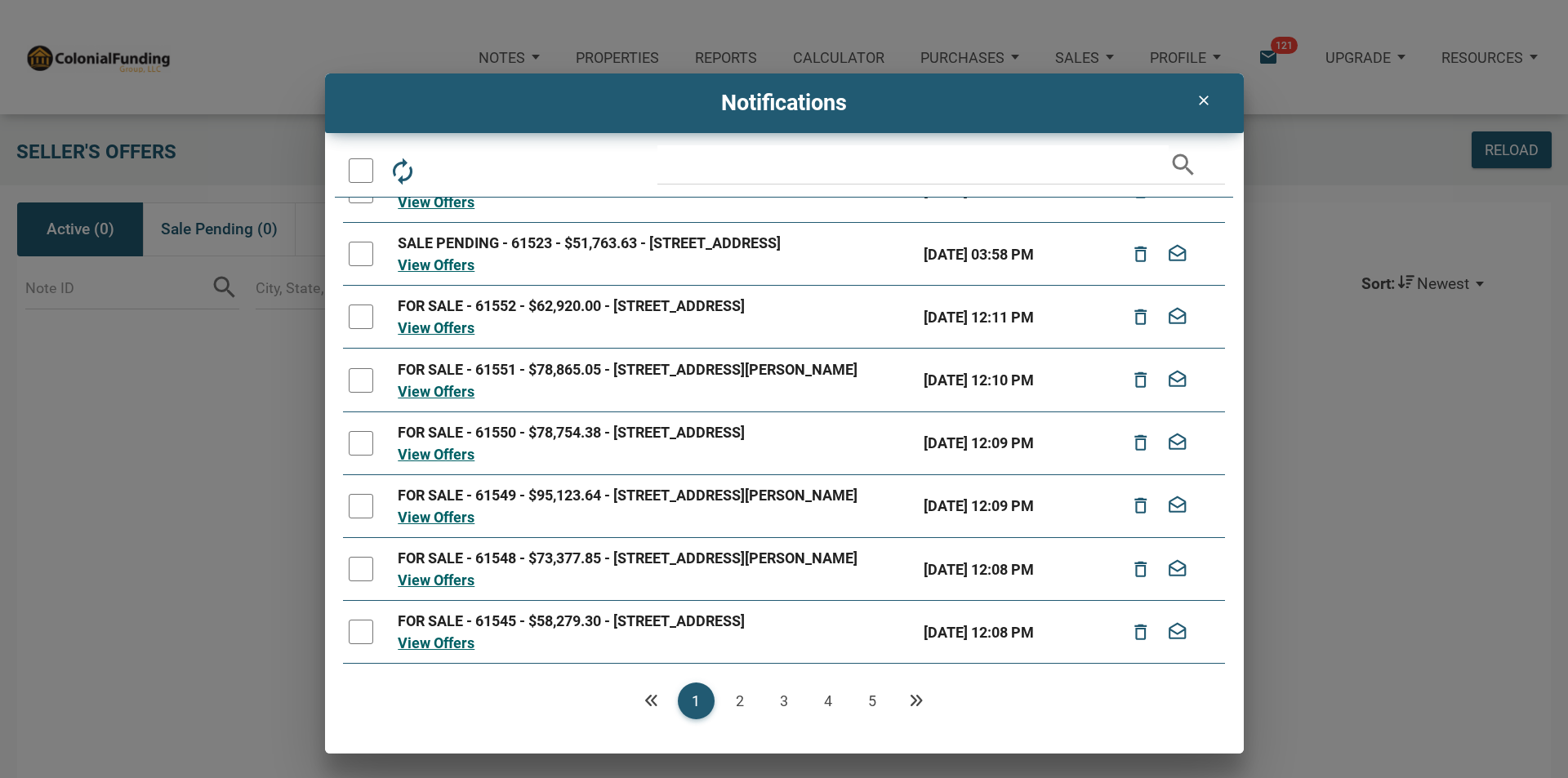
scroll to position [245, 0]
click at [872, 699] on link "5" at bounding box center [872, 700] width 37 height 37
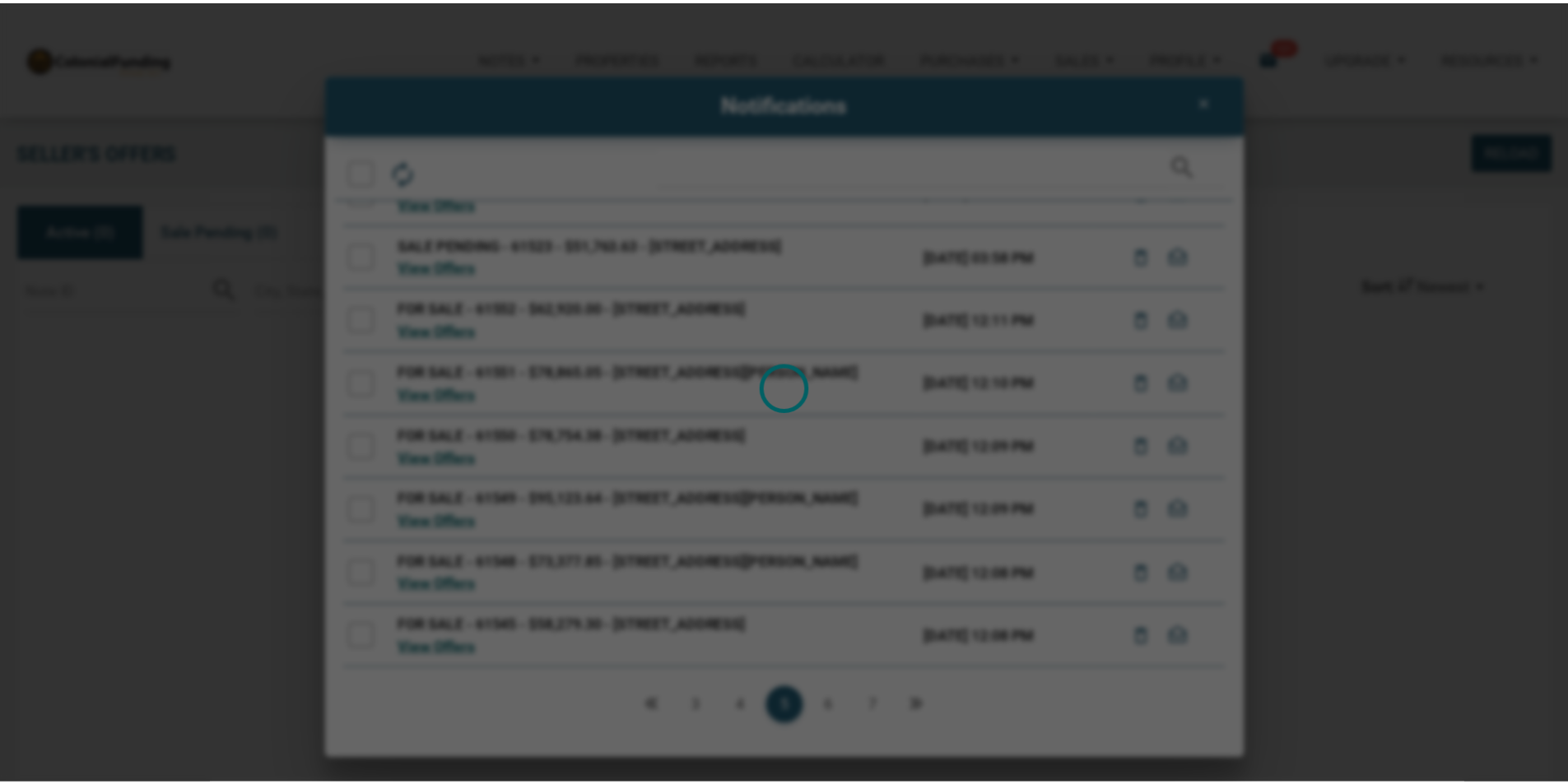
scroll to position [0, 0]
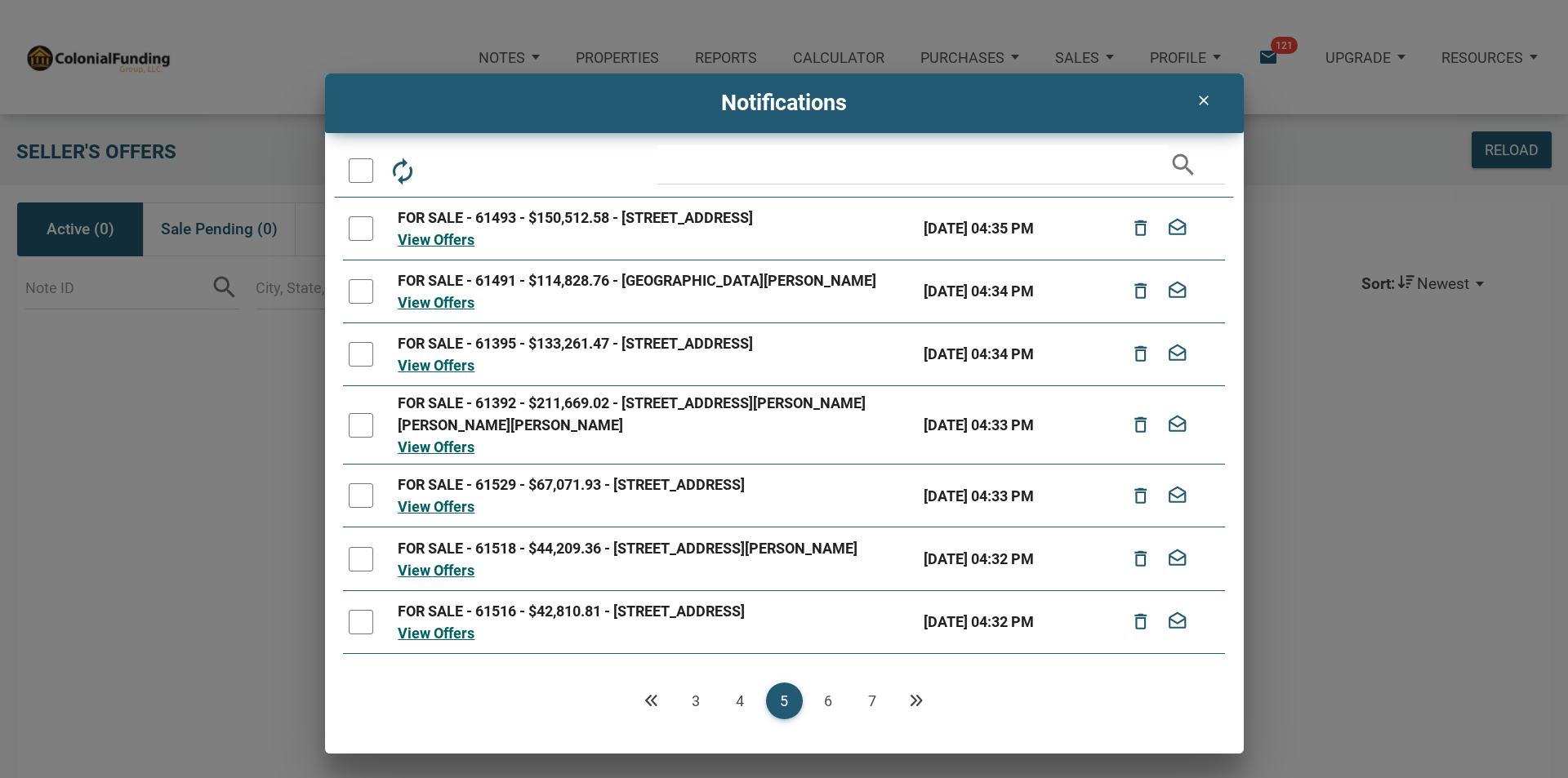
click at [823, 698] on link "6" at bounding box center [827, 700] width 37 height 37
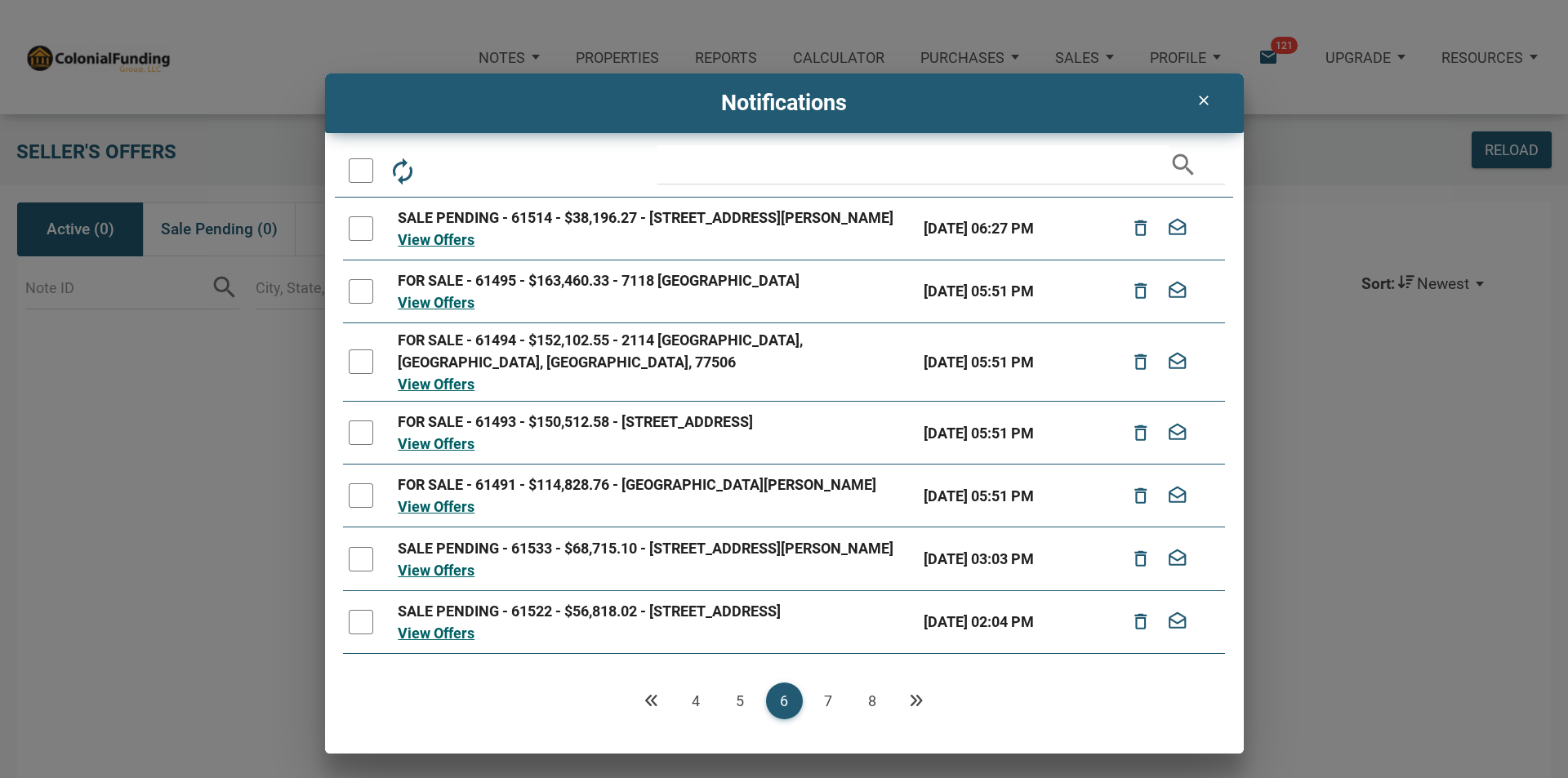
click at [827, 696] on link "7" at bounding box center [827, 700] width 37 height 37
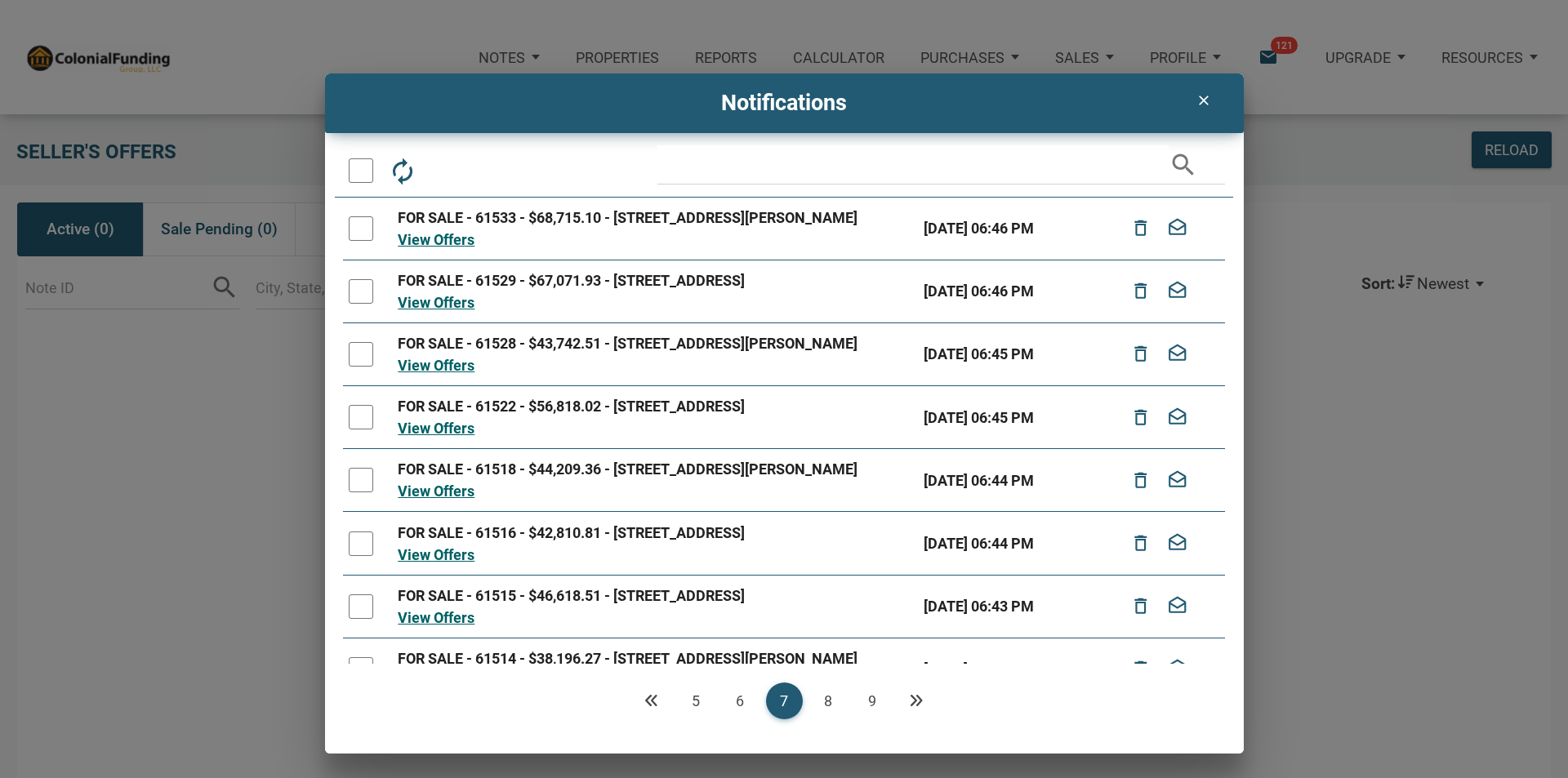
click at [824, 696] on link "8" at bounding box center [827, 700] width 37 height 37
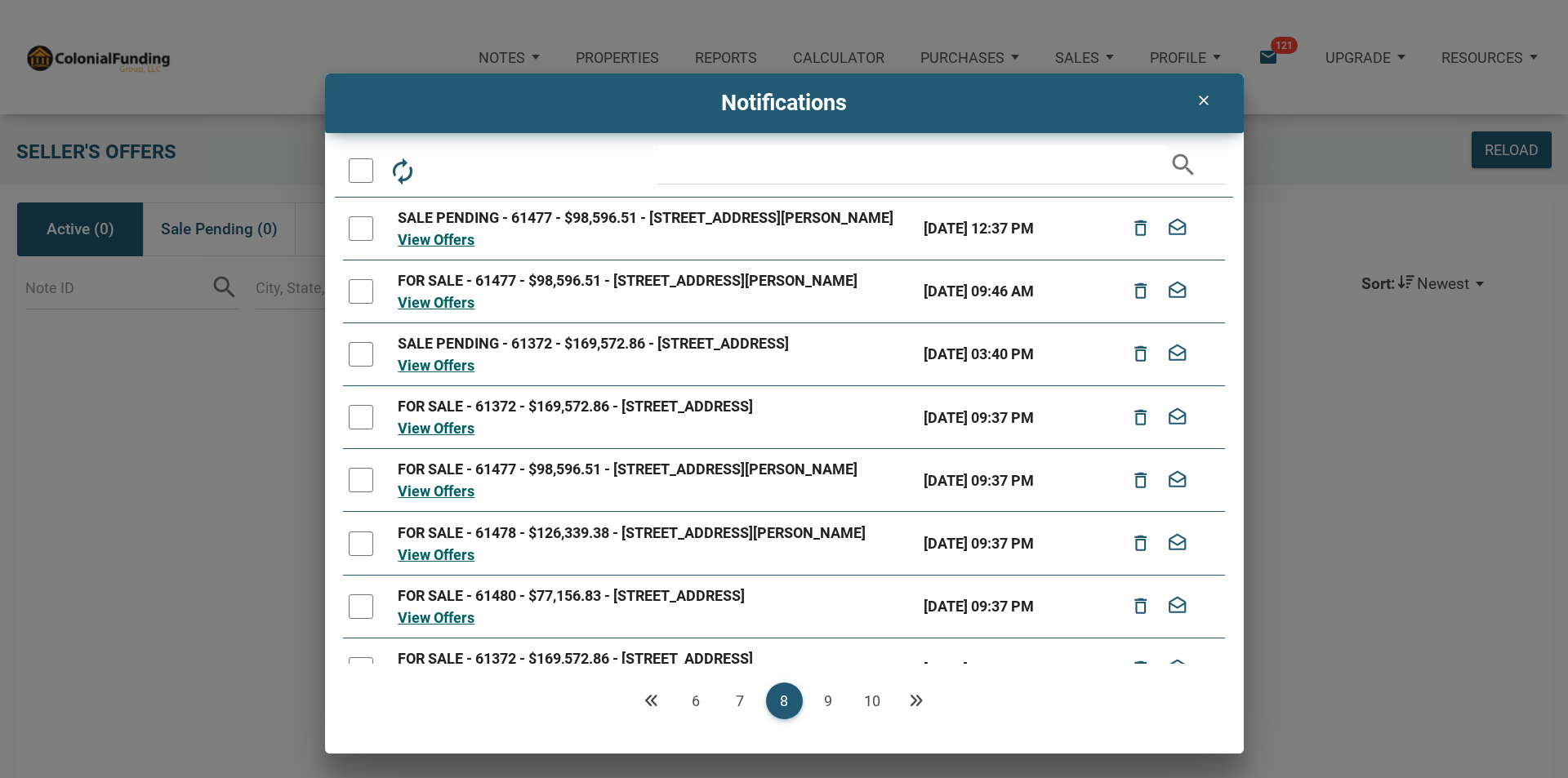
click at [829, 695] on link "9" at bounding box center [827, 700] width 37 height 37
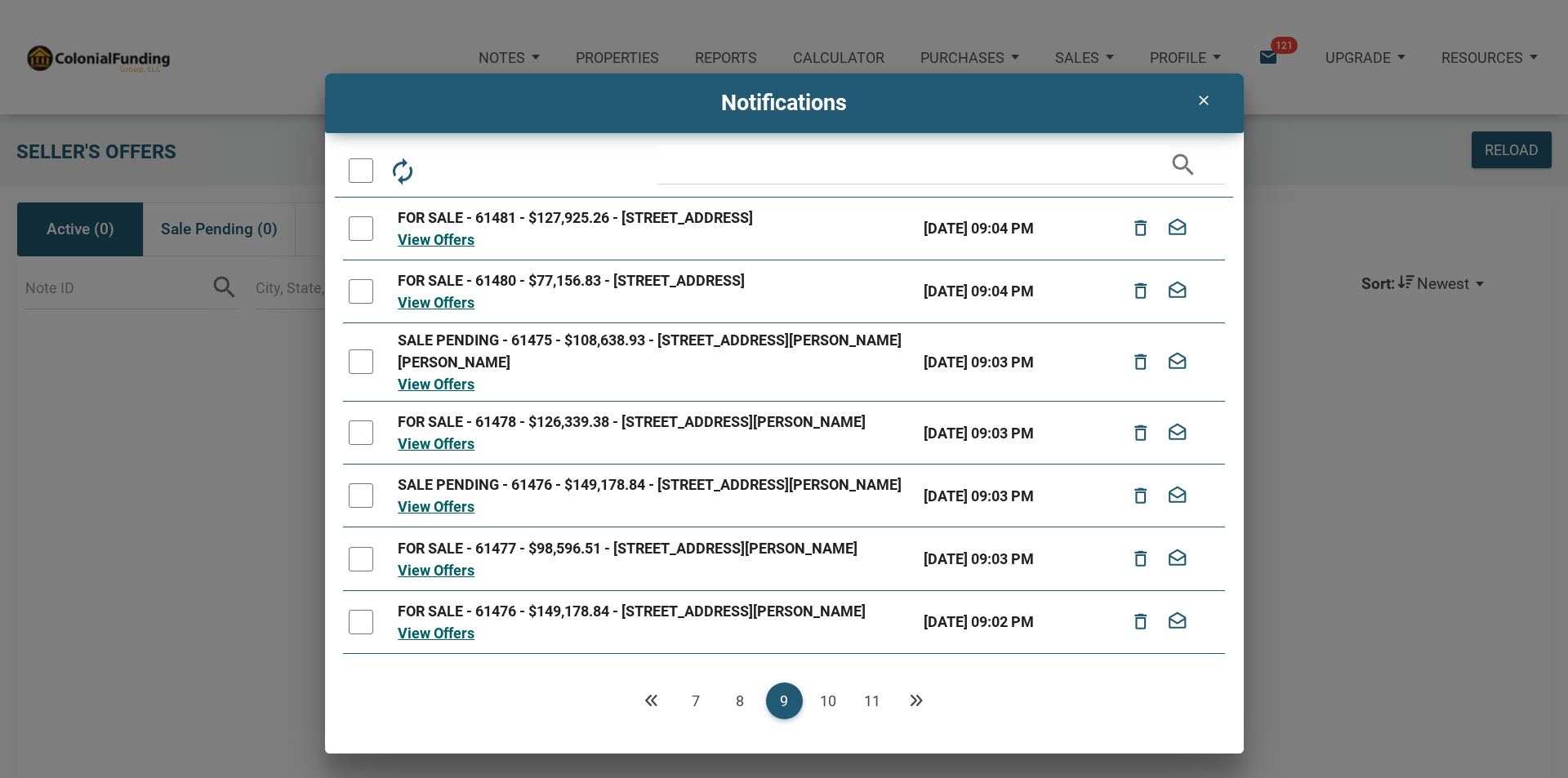
click at [824, 695] on link "10" at bounding box center [827, 700] width 37 height 37
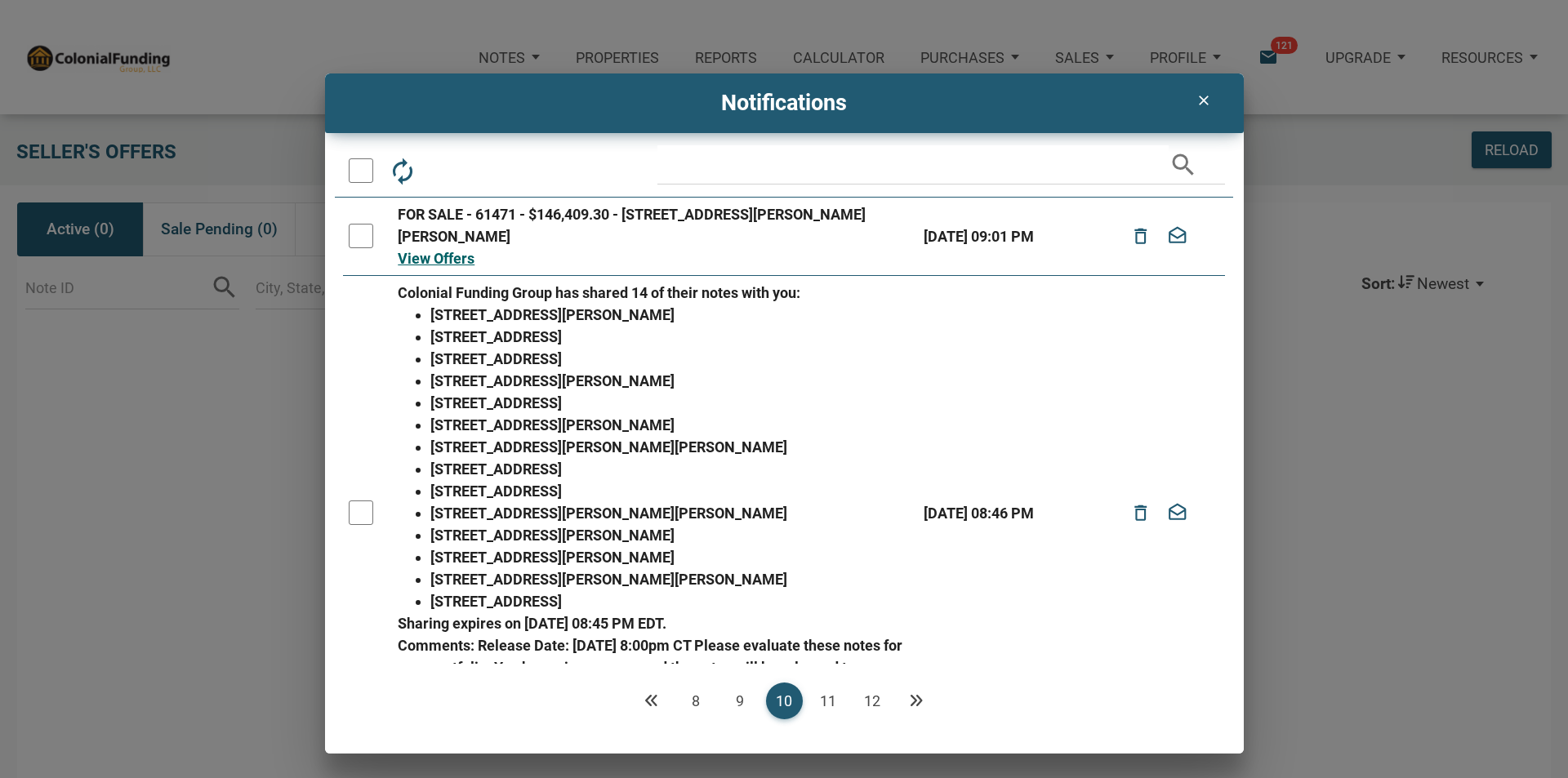
click at [827, 695] on link "11" at bounding box center [827, 700] width 37 height 37
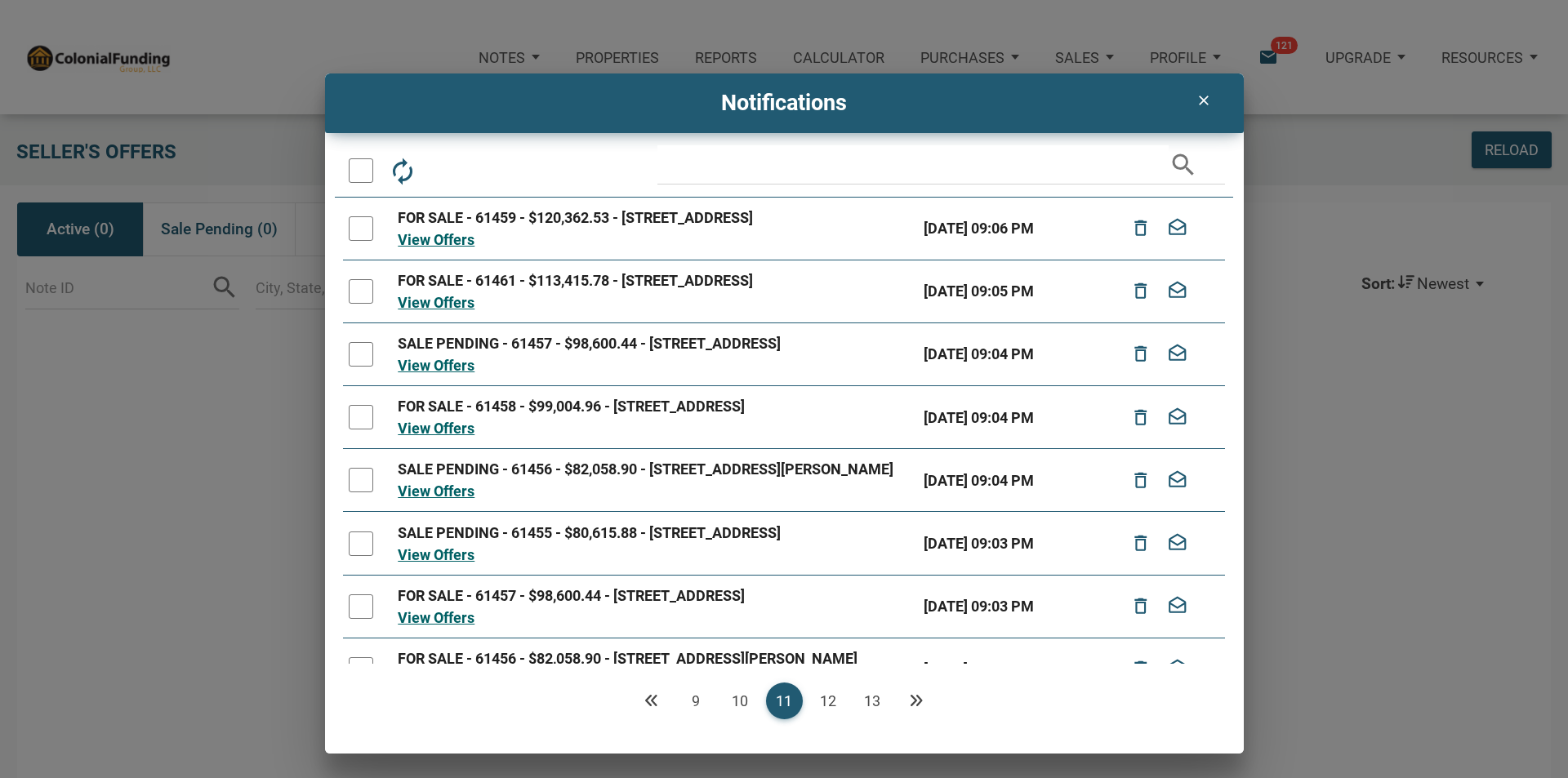
click at [828, 698] on link "12" at bounding box center [827, 700] width 37 height 37
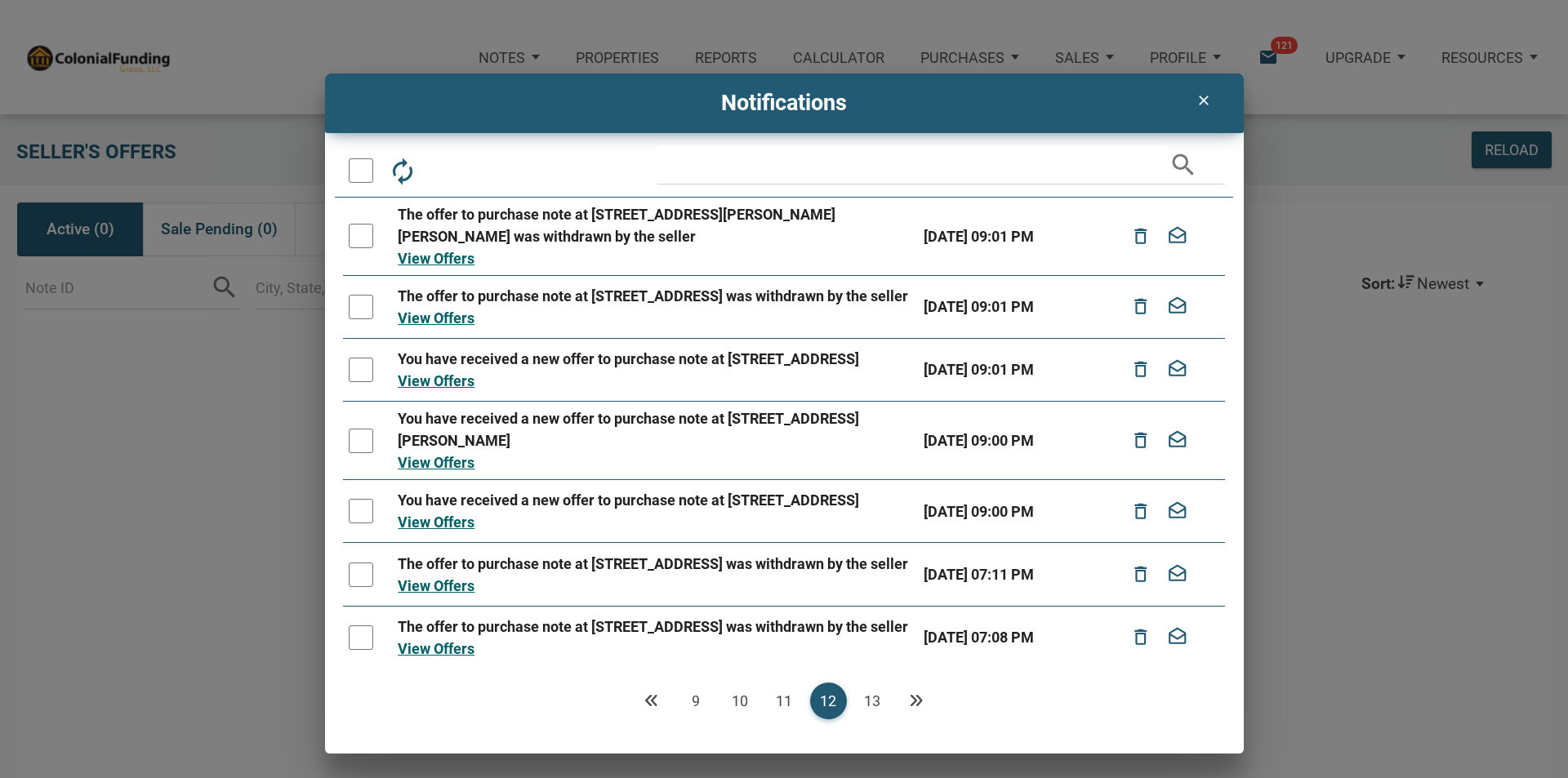
click at [873, 698] on link "13" at bounding box center [872, 700] width 37 height 37
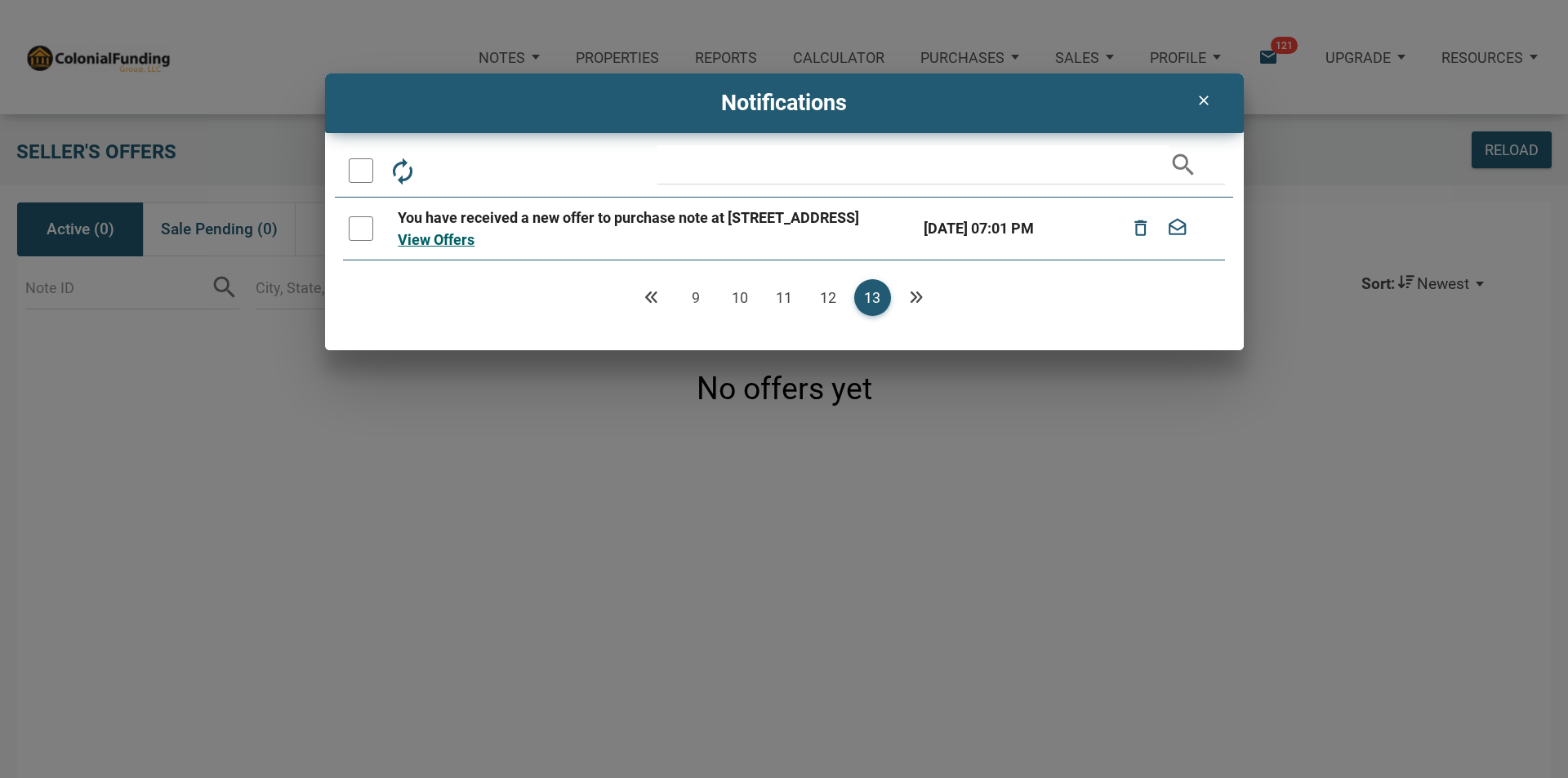
click at [1200, 97] on icon "clear" at bounding box center [1204, 100] width 20 height 17
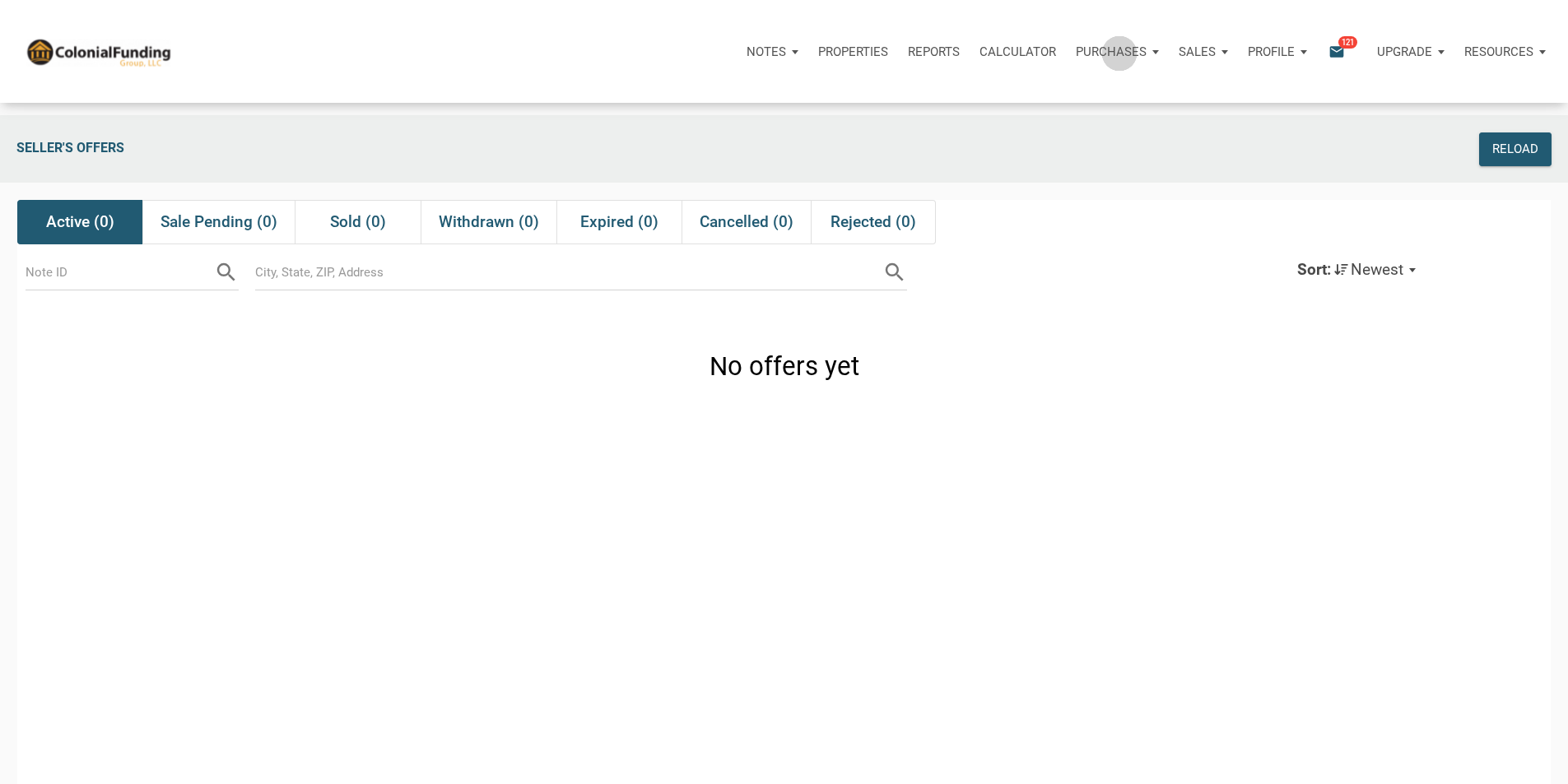
click at [786, 55] on p "Purchases" at bounding box center [767, 52] width 40 height 15
click at [1008, 103] on link "Offers" at bounding box center [1086, 96] width 156 height 34
